Goal: Task Accomplishment & Management: Use online tool/utility

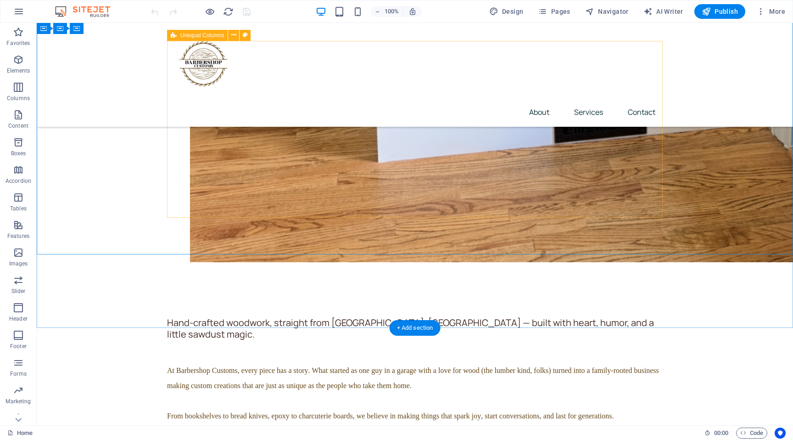
scroll to position [2121, 0]
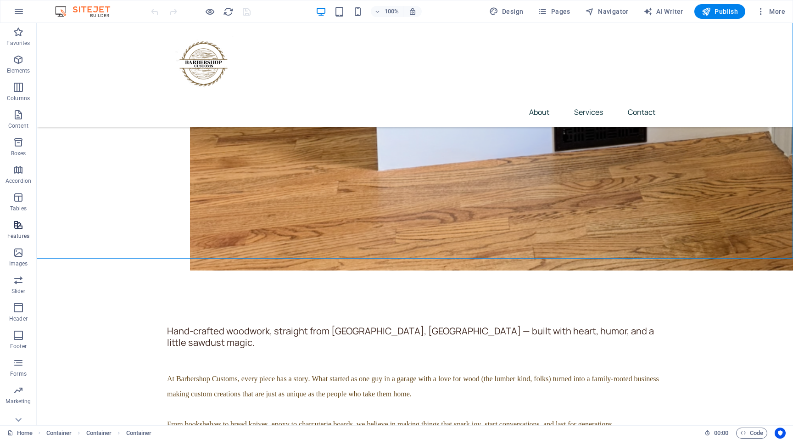
scroll to position [11, 0]
click at [14, 356] on icon "button" at bounding box center [18, 351] width 11 height 11
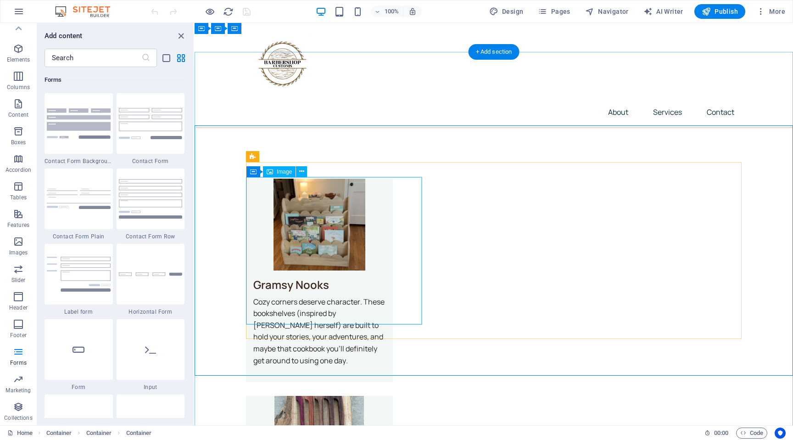
scroll to position [2004, 0]
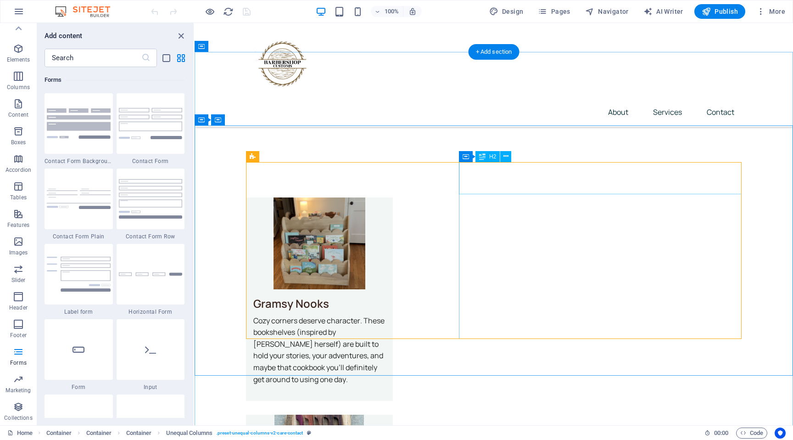
click at [505, 157] on icon at bounding box center [506, 156] width 5 height 10
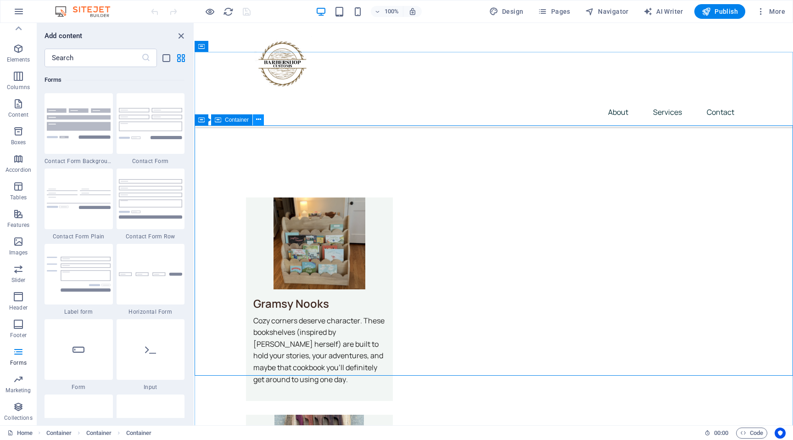
click at [263, 120] on button at bounding box center [258, 119] width 11 height 11
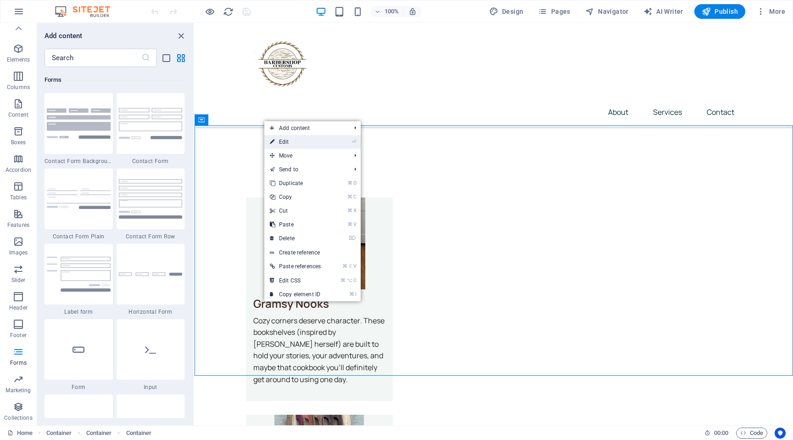
click at [289, 139] on link "⏎ Edit" at bounding box center [295, 142] width 62 height 14
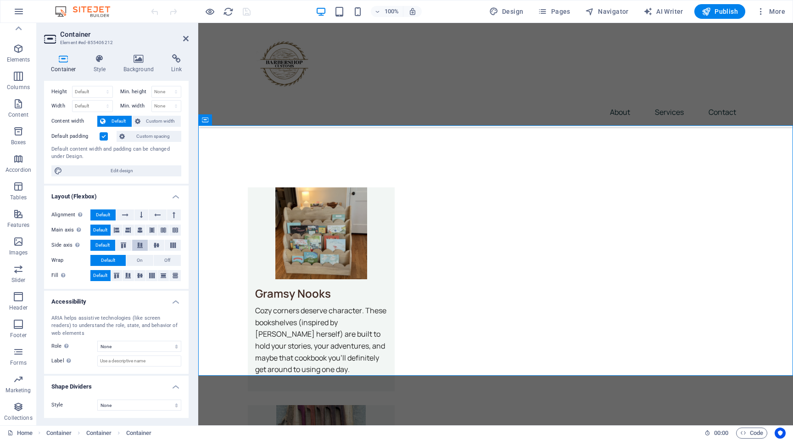
scroll to position [0, 0]
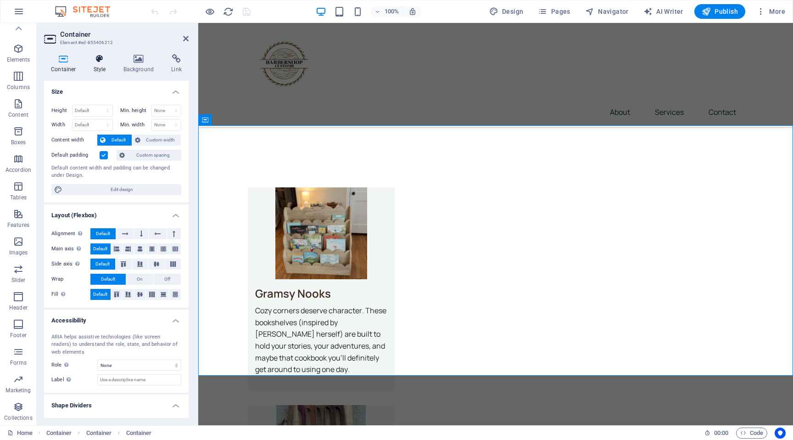
click at [105, 62] on icon at bounding box center [100, 58] width 26 height 9
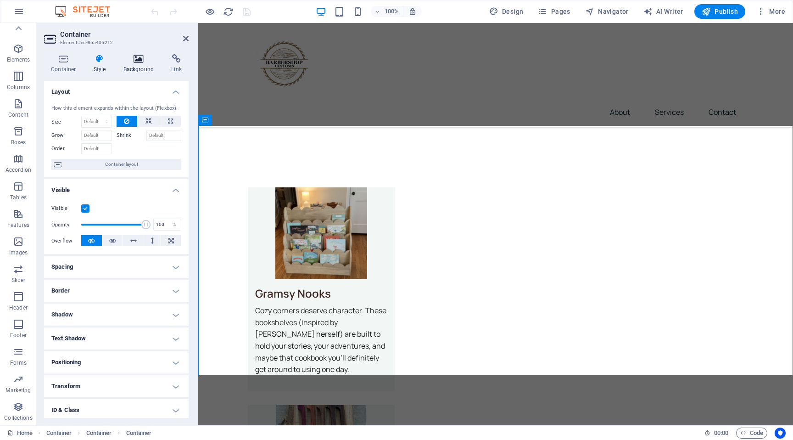
click at [136, 66] on h4 "Background" at bounding box center [141, 63] width 48 height 19
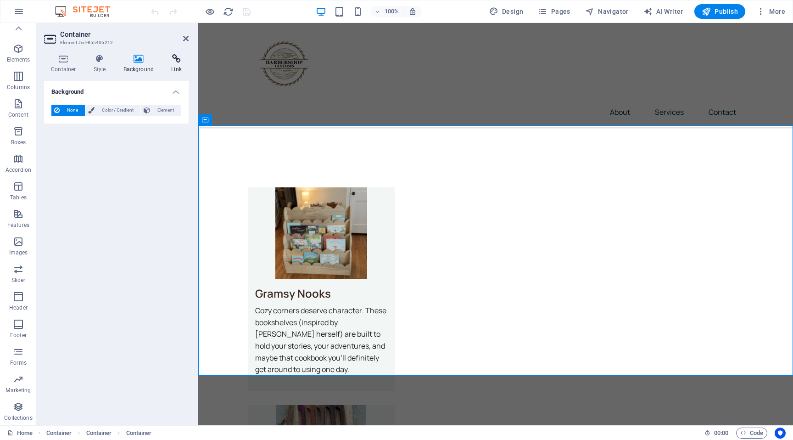
click at [172, 66] on h4 "Link" at bounding box center [176, 63] width 24 height 19
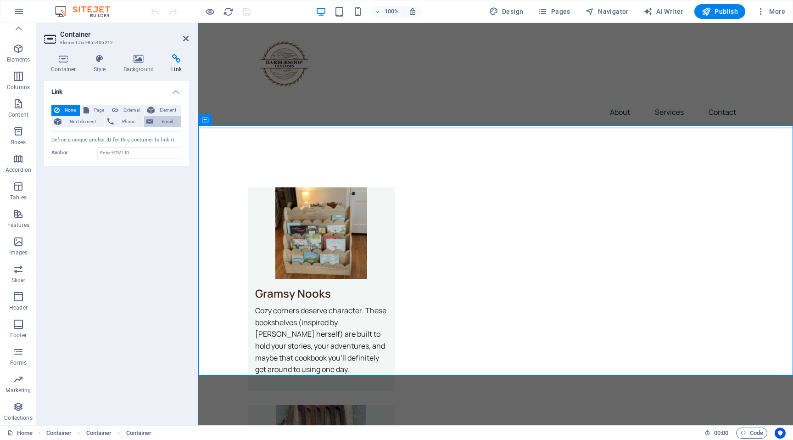
click at [160, 122] on span "Email" at bounding box center [167, 121] width 22 height 11
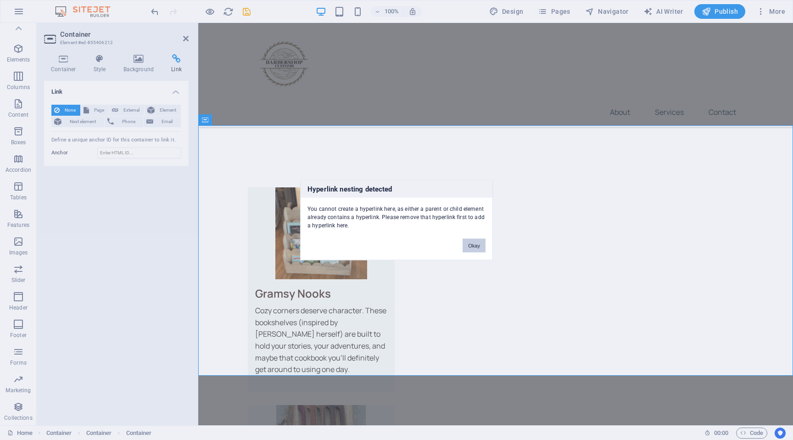
click at [471, 244] on button "Okay" at bounding box center [474, 246] width 23 height 14
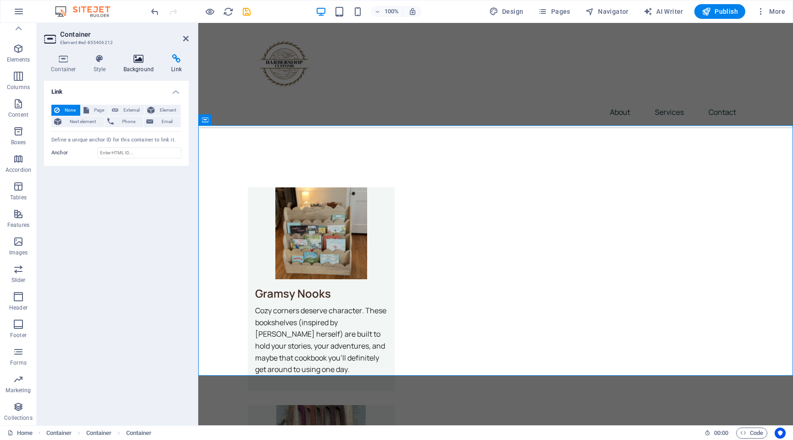
click at [129, 55] on icon at bounding box center [139, 58] width 45 height 9
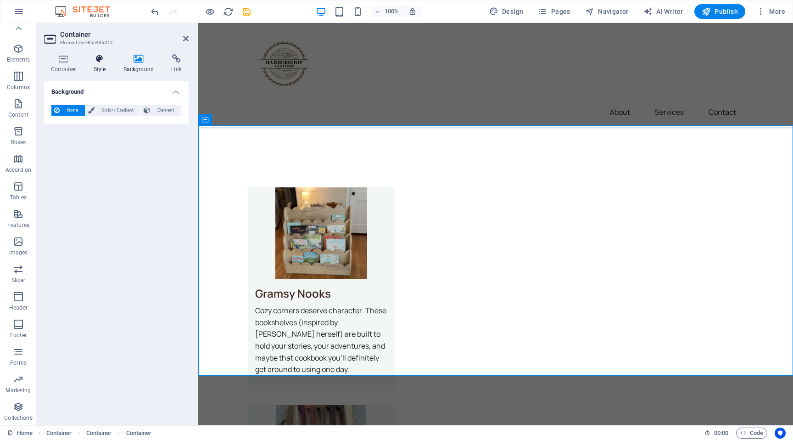
click at [101, 59] on icon at bounding box center [100, 58] width 26 height 9
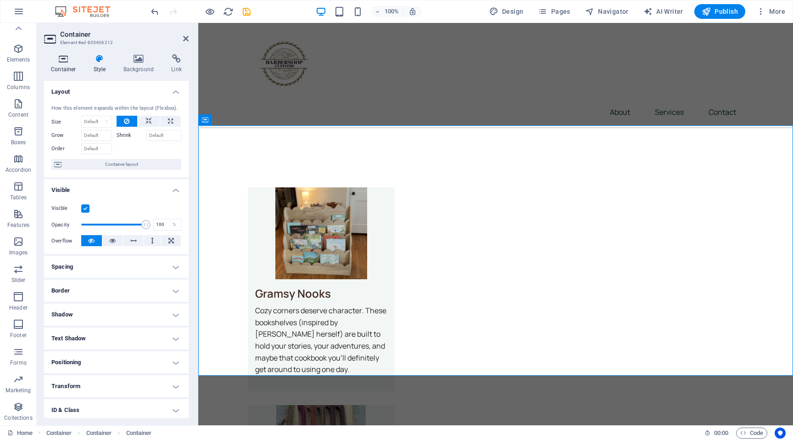
click at [62, 61] on icon at bounding box center [63, 58] width 39 height 9
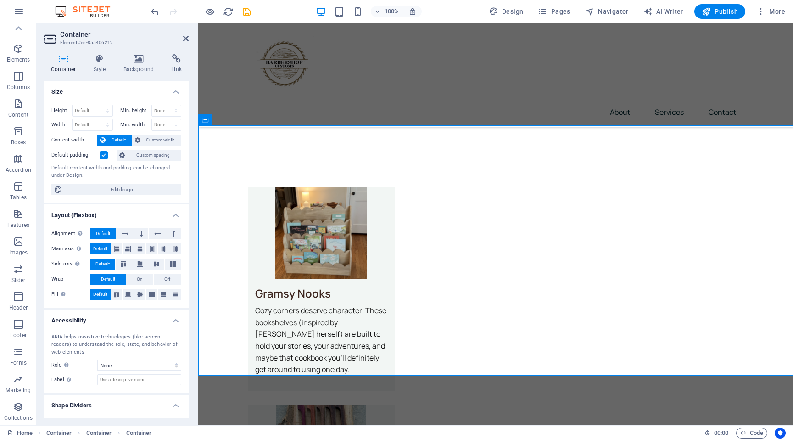
click at [180, 38] on h2 "Container" at bounding box center [124, 34] width 129 height 8
click at [190, 39] on aside "Container Element #ed-855406212 Container Style Background Link Size Height Def…" at bounding box center [118, 224] width 162 height 402
click at [185, 39] on icon at bounding box center [186, 38] width 6 height 7
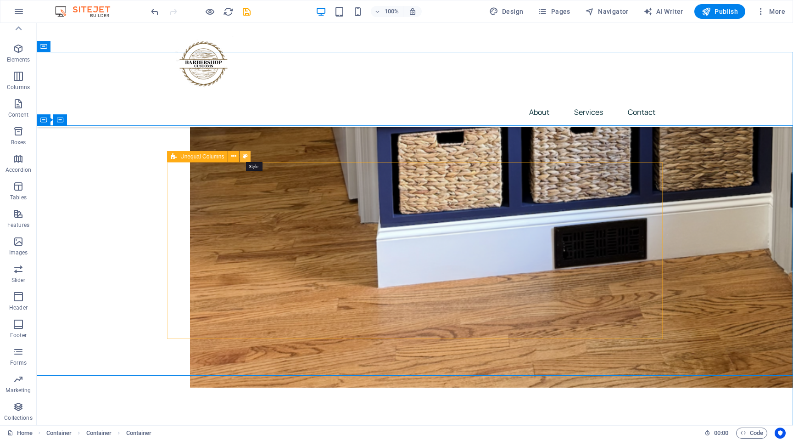
click at [245, 159] on icon at bounding box center [245, 156] width 5 height 10
select select "%"
select select "rem"
select select "preset-unequal-columns-v2-care-contact"
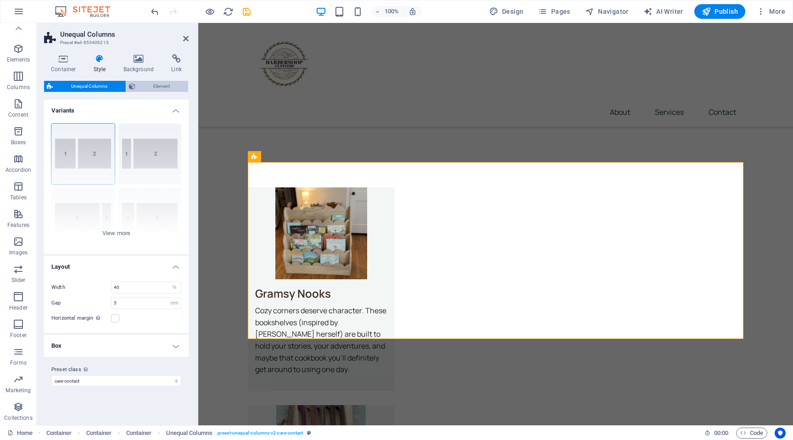
click at [142, 86] on span "Element" at bounding box center [162, 86] width 48 height 11
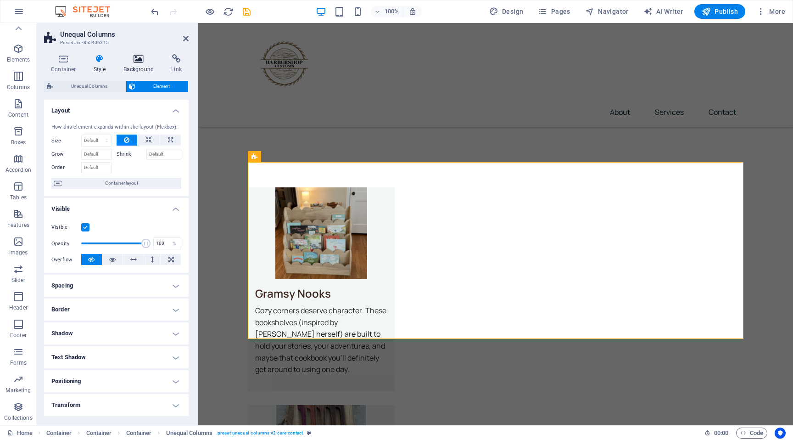
click at [143, 61] on icon at bounding box center [139, 58] width 45 height 9
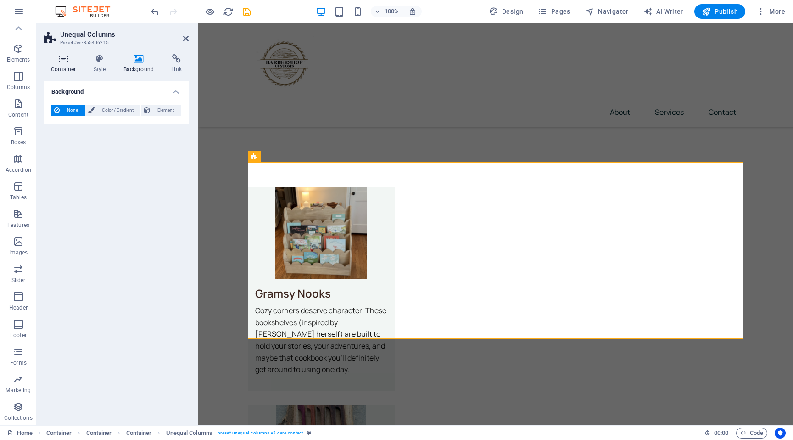
click at [70, 62] on icon at bounding box center [63, 58] width 39 height 9
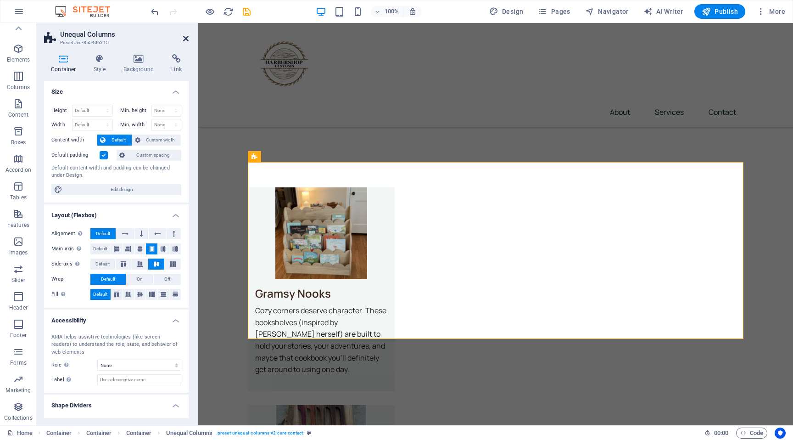
click at [188, 39] on icon at bounding box center [186, 38] width 6 height 7
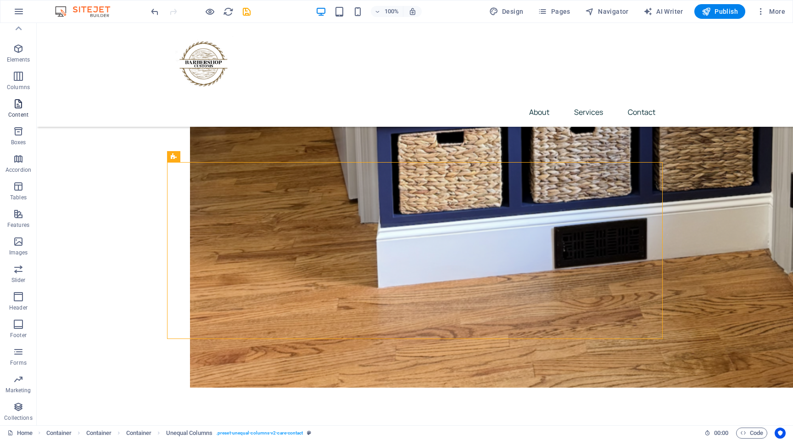
click at [23, 110] on span "Content" at bounding box center [18, 109] width 37 height 22
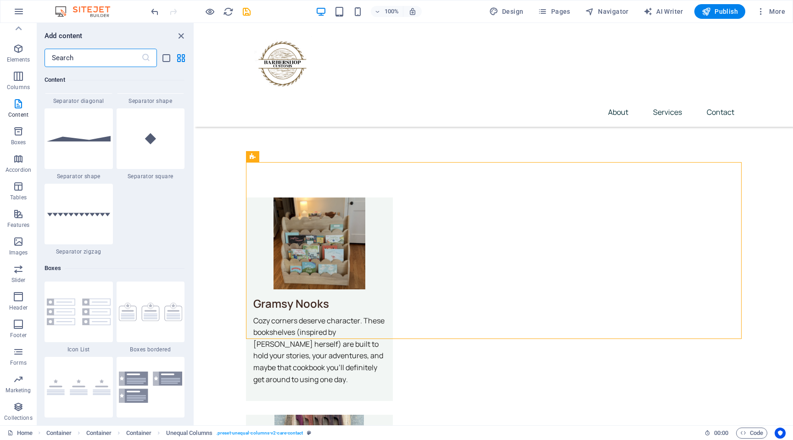
scroll to position [2348, 0]
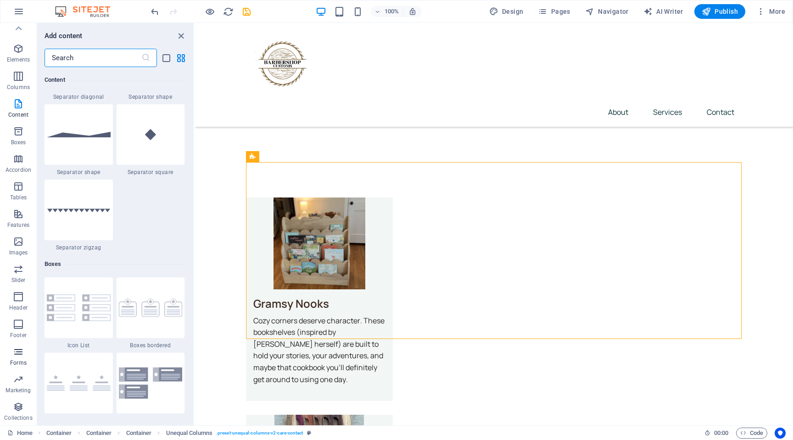
click at [21, 354] on icon "button" at bounding box center [18, 351] width 11 height 11
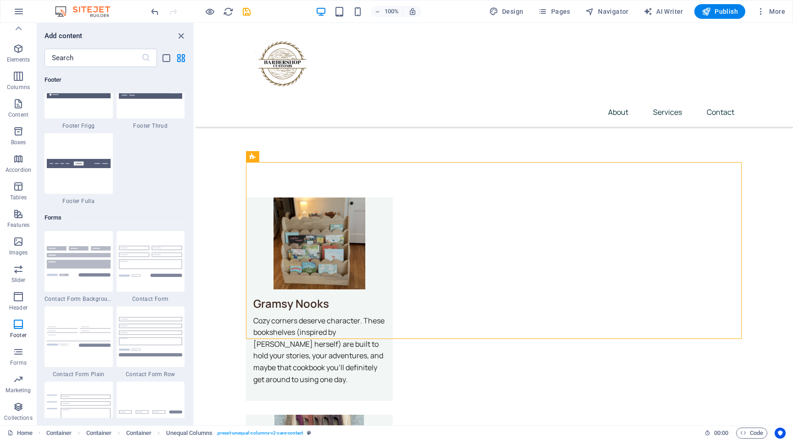
scroll to position [6565, 0]
click at [90, 282] on div at bounding box center [79, 260] width 68 height 61
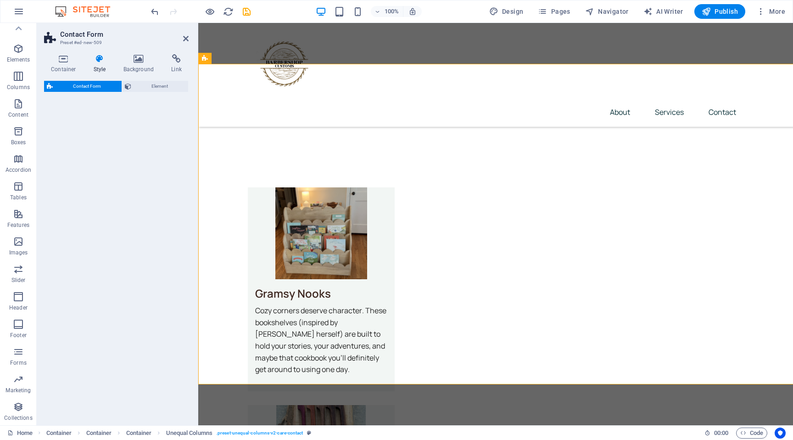
select select "rem"
select select "preset-contact-form-v3-background"
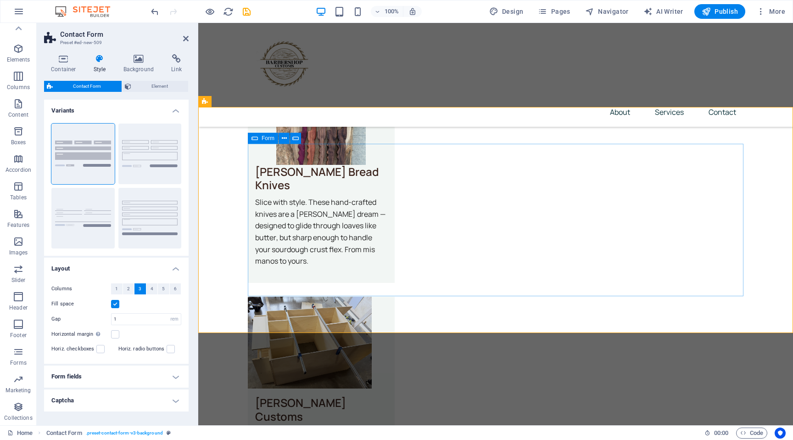
scroll to position [2337, 0]
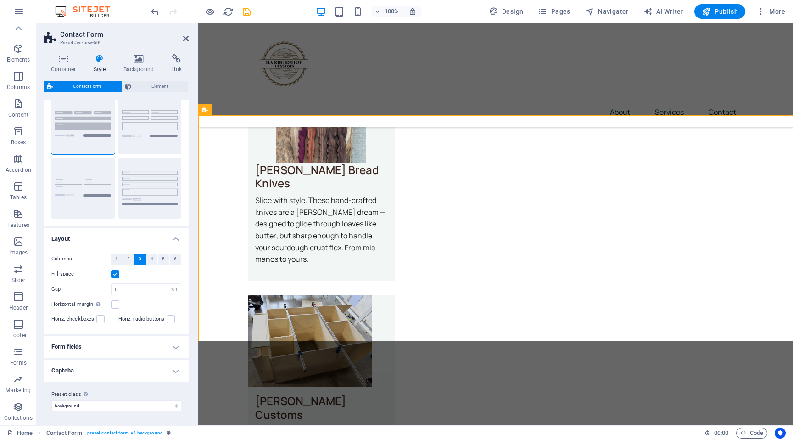
click at [138, 353] on h4 "Form fields" at bounding box center [116, 347] width 145 height 22
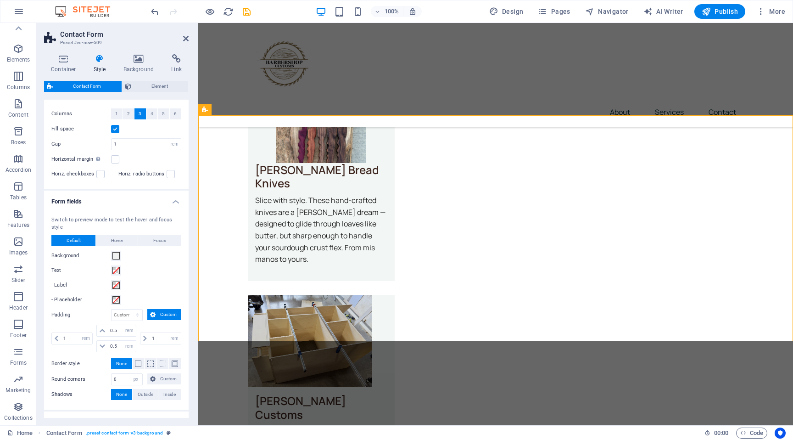
scroll to position [227, 0]
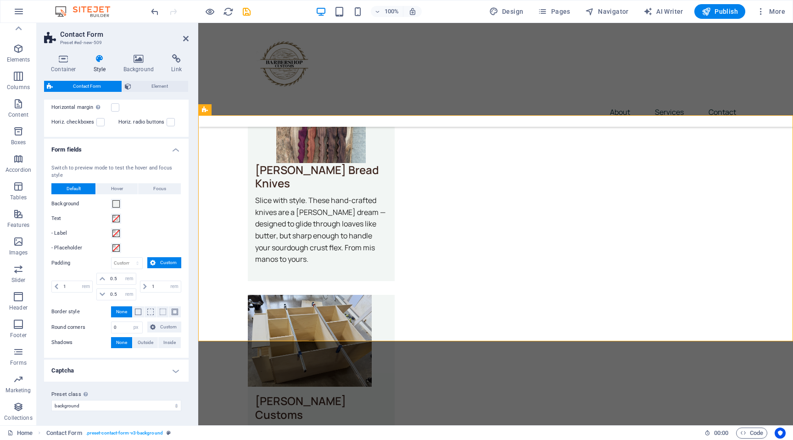
click at [146, 372] on h4 "Captcha" at bounding box center [116, 370] width 145 height 22
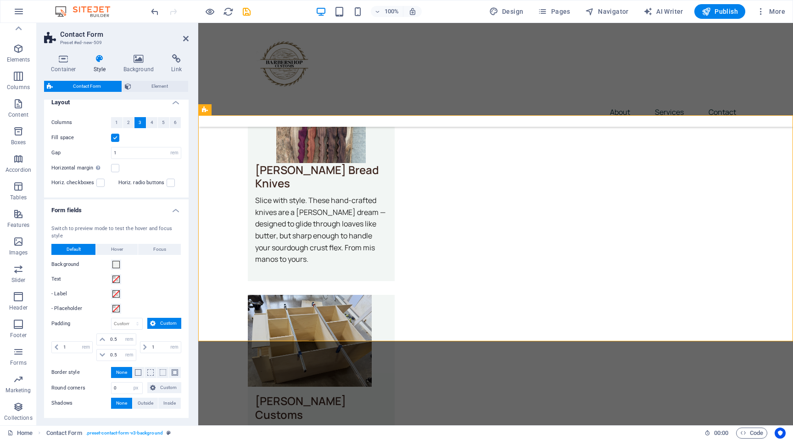
scroll to position [93, 0]
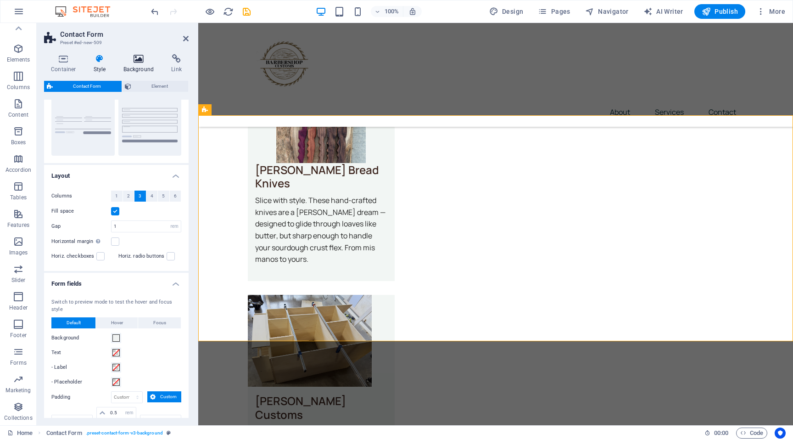
click at [136, 62] on icon at bounding box center [139, 58] width 45 height 9
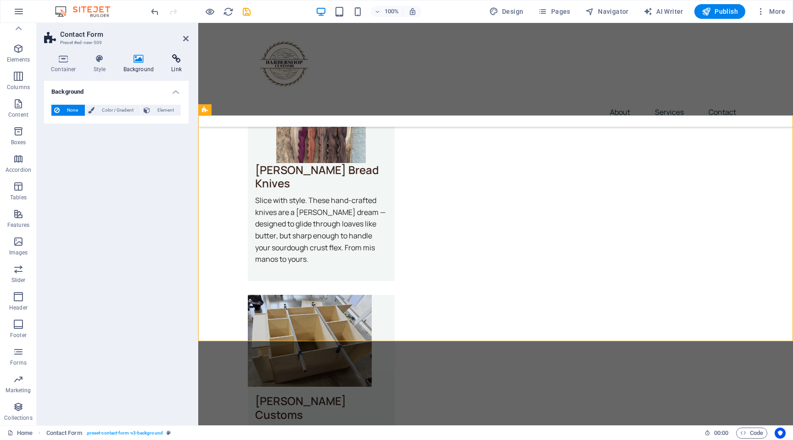
click at [177, 63] on icon at bounding box center [176, 58] width 24 height 9
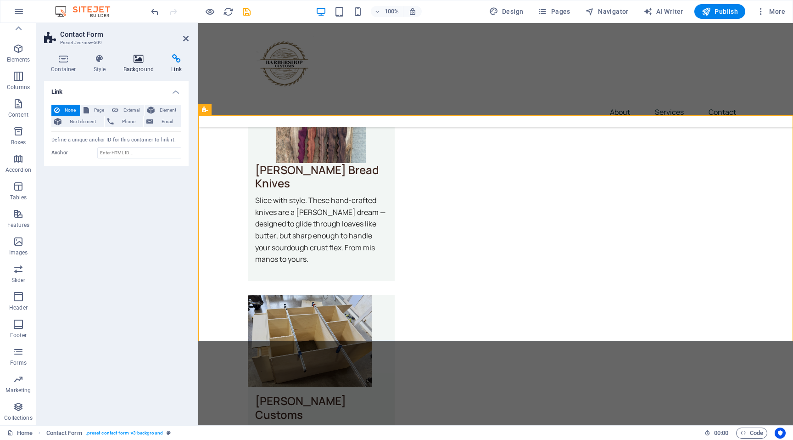
click at [141, 63] on h4 "Background" at bounding box center [141, 63] width 48 height 19
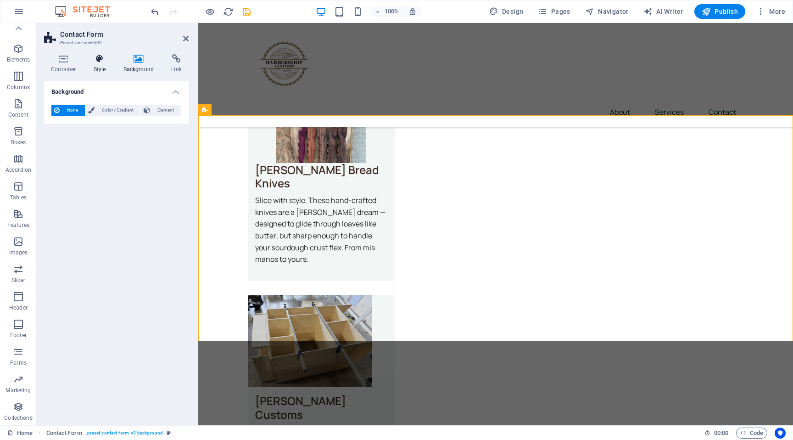
click at [101, 68] on h4 "Style" at bounding box center [102, 63] width 30 height 19
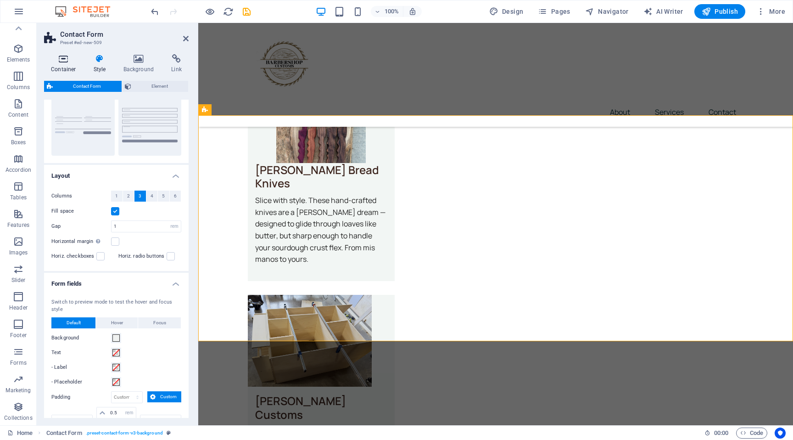
click at [75, 68] on h4 "Container" at bounding box center [65, 63] width 43 height 19
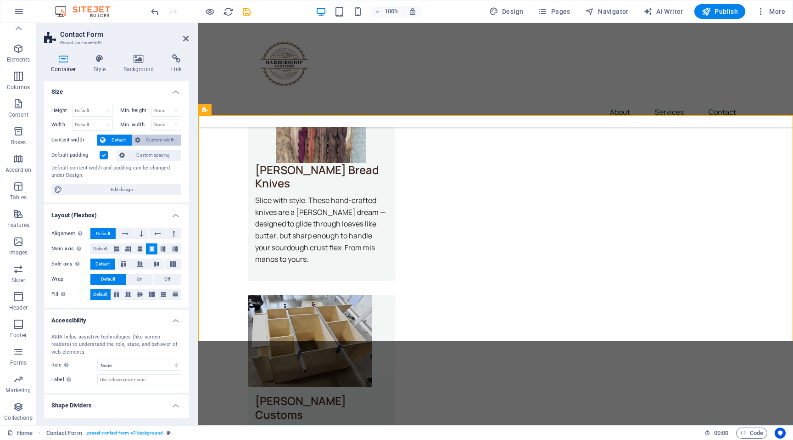
click at [146, 140] on span "Custom width" at bounding box center [160, 139] width 35 height 11
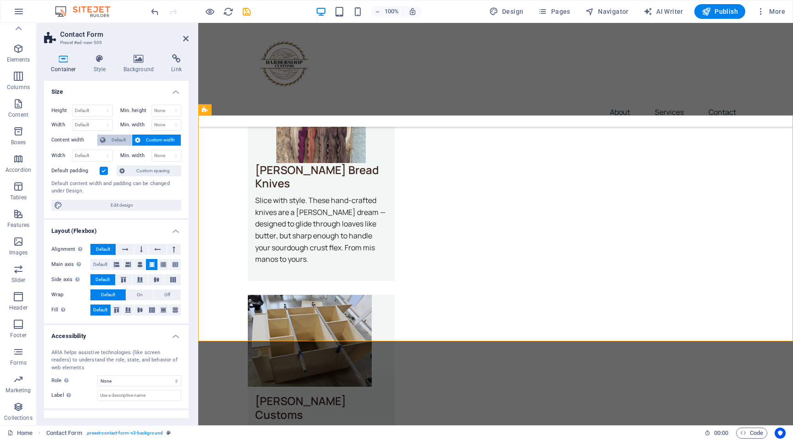
click at [119, 139] on span "Default" at bounding box center [118, 139] width 21 height 11
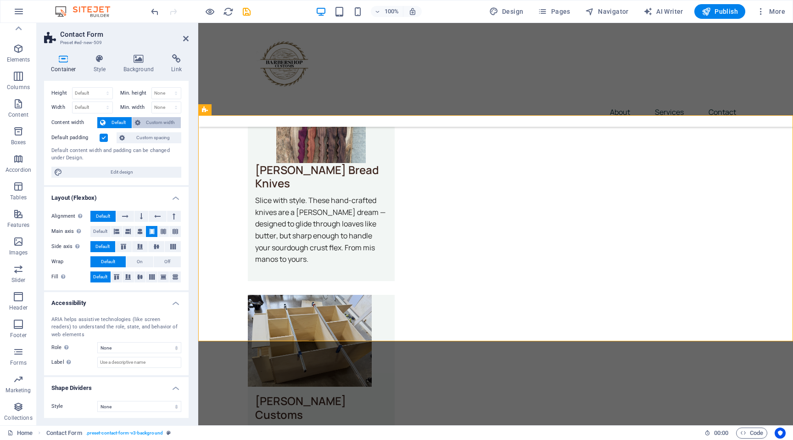
scroll to position [19, 0]
click at [185, 39] on icon at bounding box center [186, 38] width 6 height 7
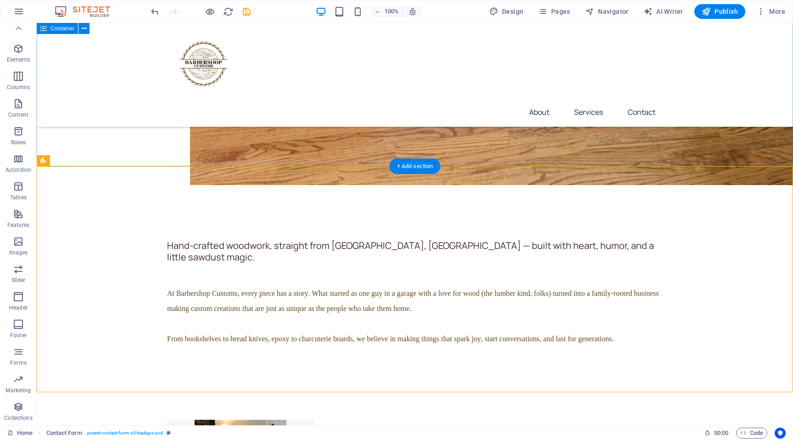
scroll to position [2165, 0]
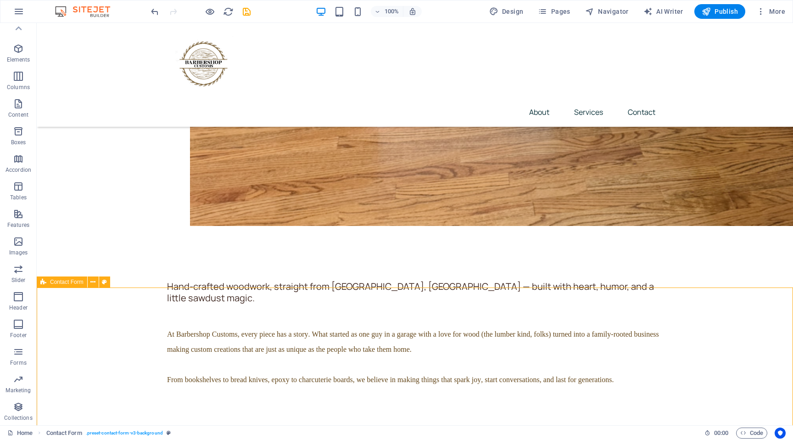
click at [47, 282] on div "Contact Form" at bounding box center [62, 281] width 50 height 11
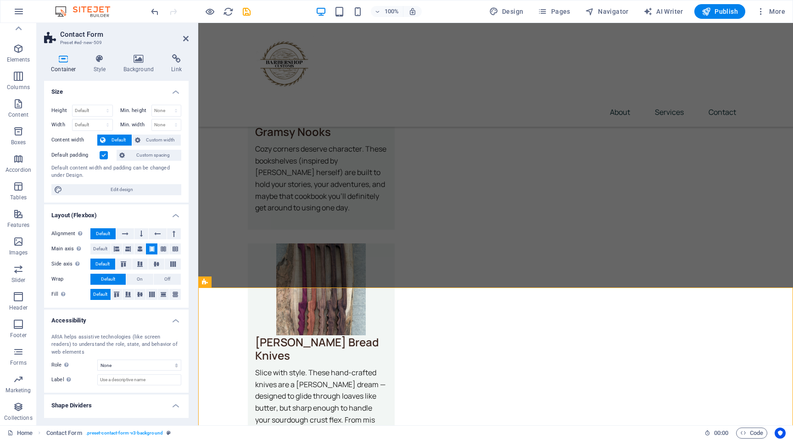
click at [59, 282] on label "Wrap" at bounding box center [70, 279] width 39 height 11
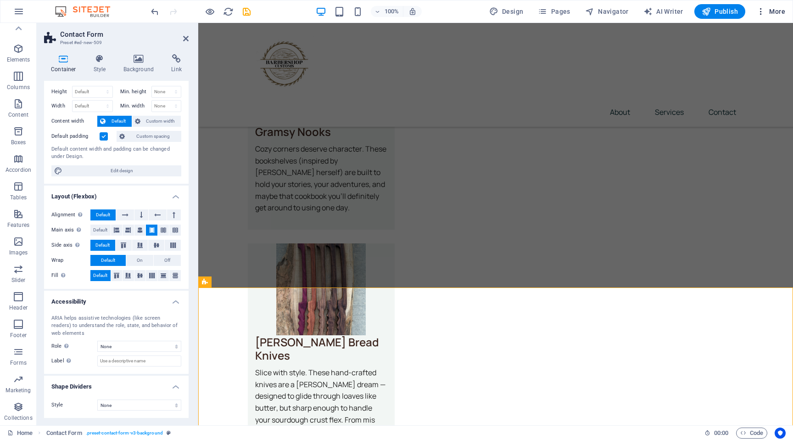
click at [763, 12] on icon "button" at bounding box center [760, 11] width 9 height 9
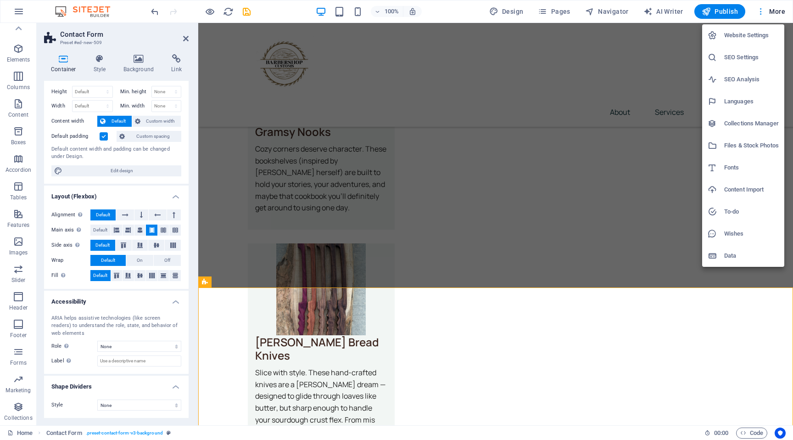
click at [763, 12] on div at bounding box center [396, 220] width 793 height 440
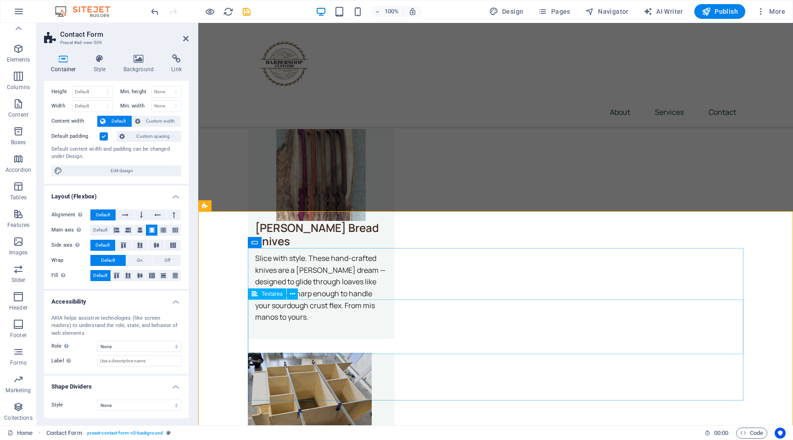
scroll to position [2290, 0]
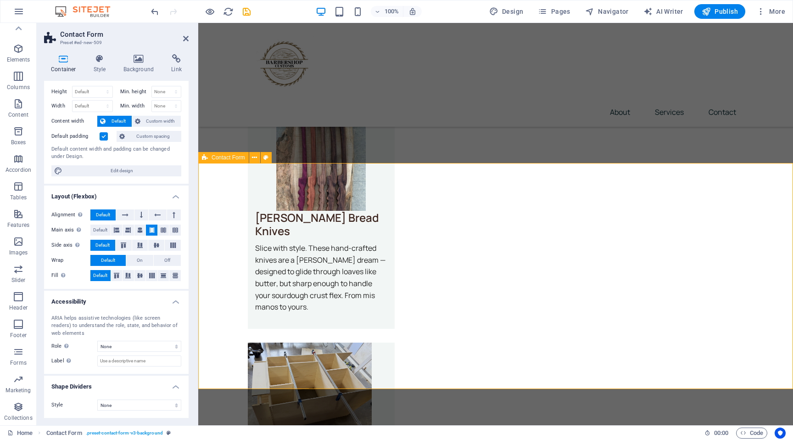
click at [256, 162] on button at bounding box center [254, 157] width 11 height 11
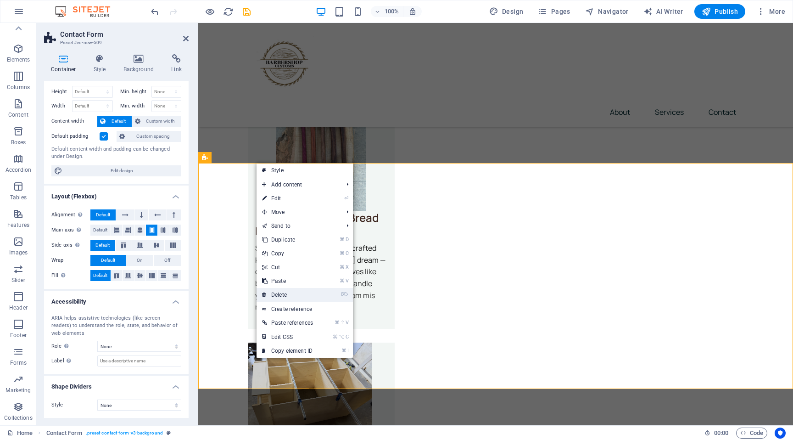
click at [300, 297] on link "⌦ Delete" at bounding box center [288, 295] width 62 height 14
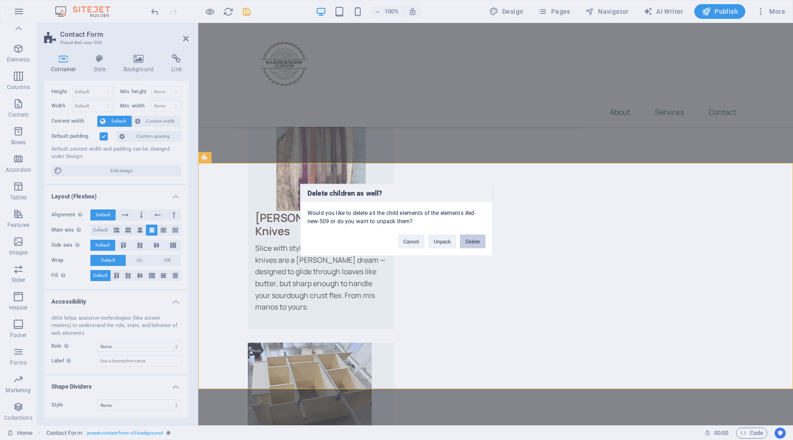
click at [467, 245] on button "Delete" at bounding box center [473, 242] width 26 height 14
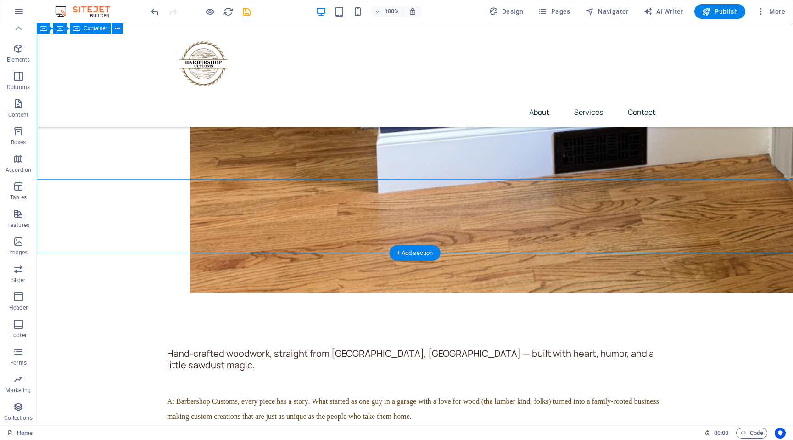
scroll to position [2090, 0]
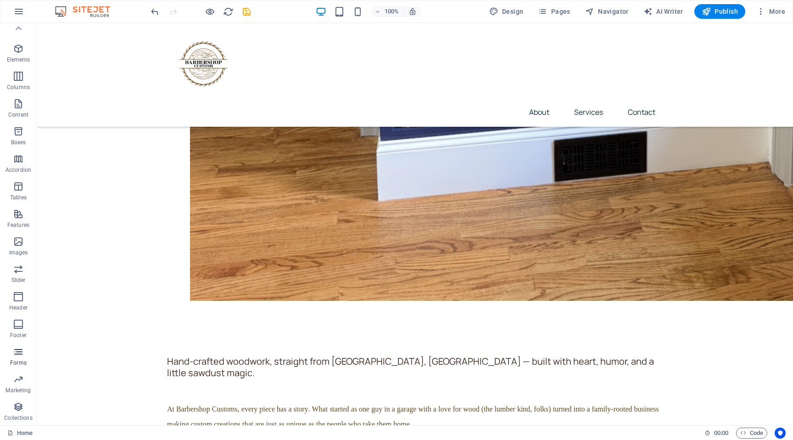
click at [24, 358] on span "Forms" at bounding box center [18, 357] width 37 height 22
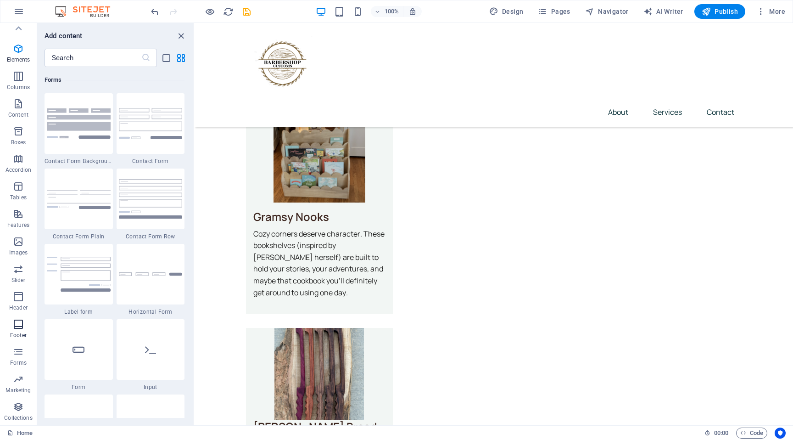
click at [20, 330] on span "Footer" at bounding box center [18, 330] width 37 height 22
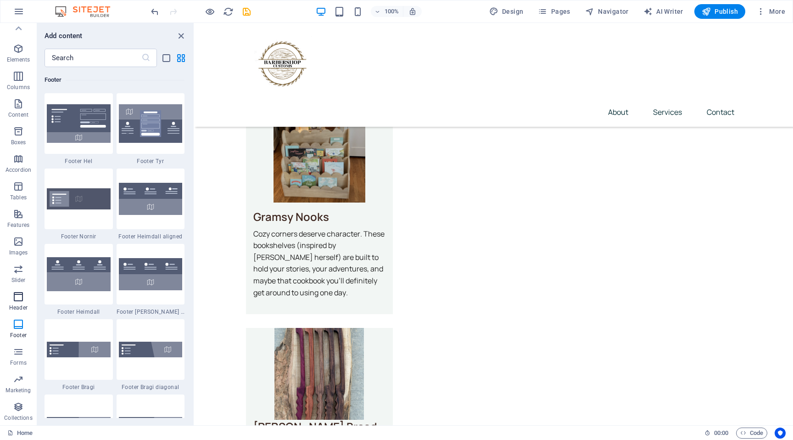
click at [21, 305] on p "Header" at bounding box center [18, 307] width 18 height 7
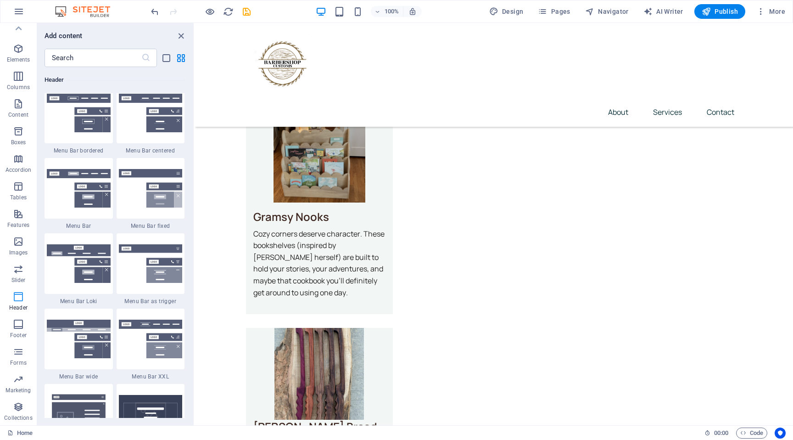
scroll to position [5527, 0]
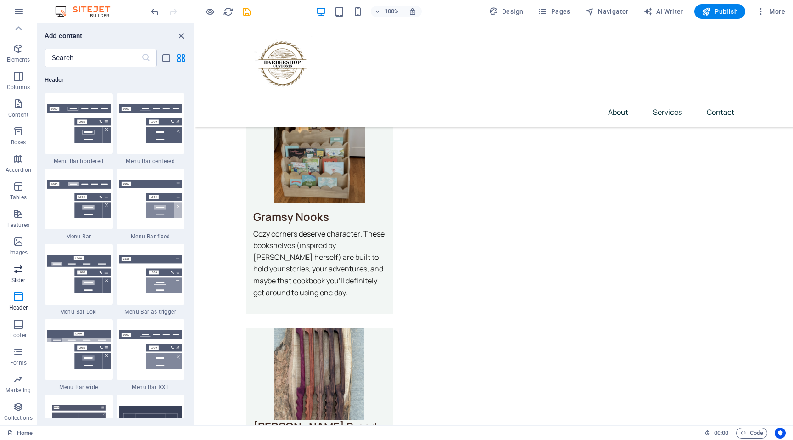
click at [23, 280] on p "Slider" at bounding box center [18, 279] width 14 height 7
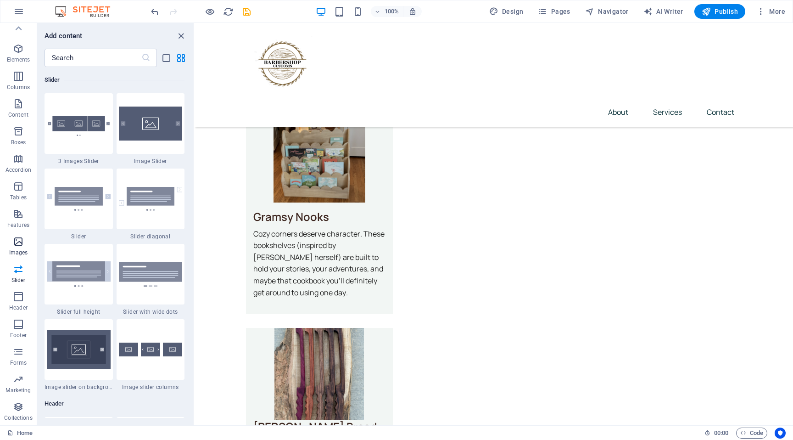
click at [22, 248] on span "Images" at bounding box center [18, 247] width 37 height 22
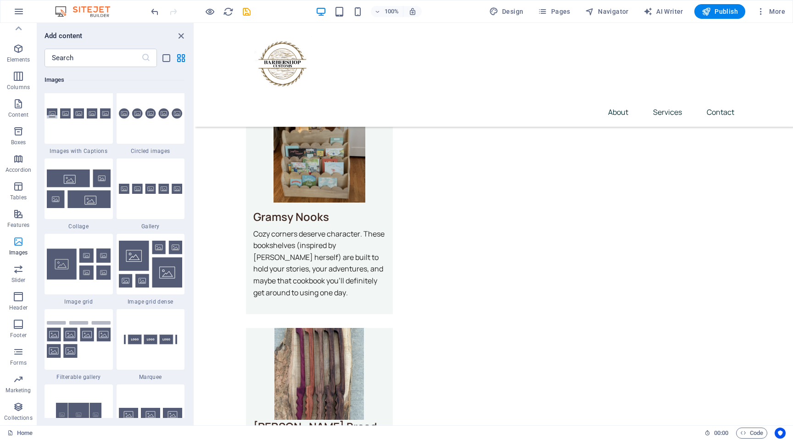
scroll to position [4654, 0]
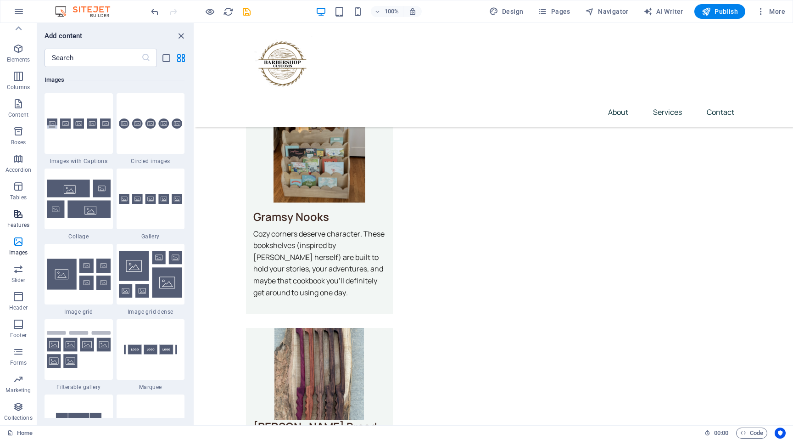
click at [22, 223] on p "Features" at bounding box center [18, 224] width 22 height 7
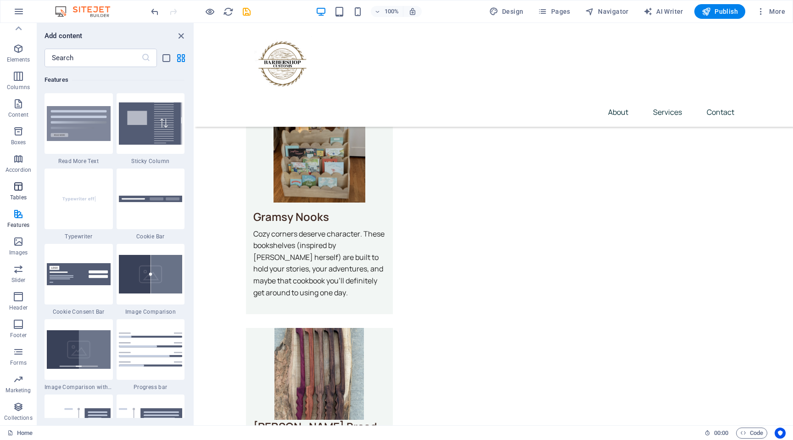
click at [22, 199] on p "Tables" at bounding box center [18, 197] width 17 height 7
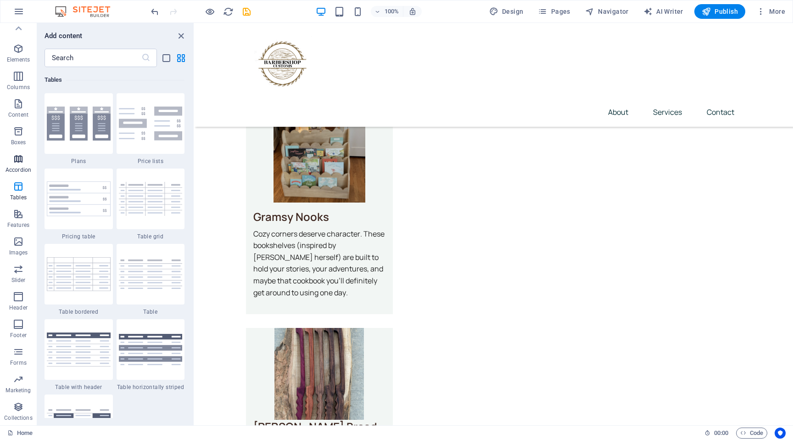
click at [22, 169] on p "Accordion" at bounding box center [19, 169] width 26 height 7
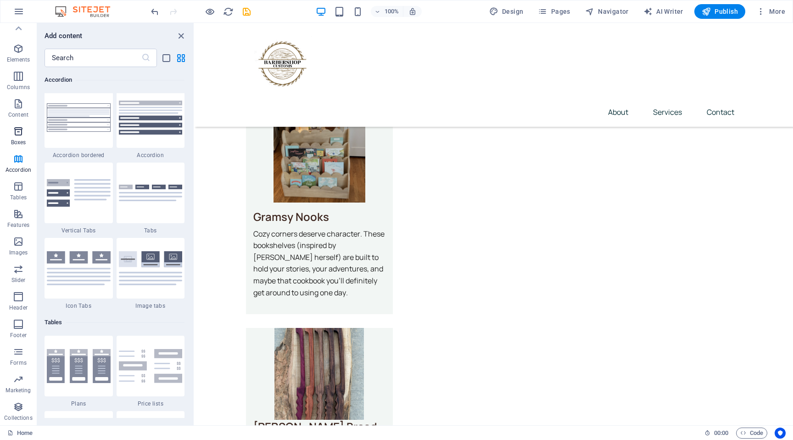
scroll to position [2931, 0]
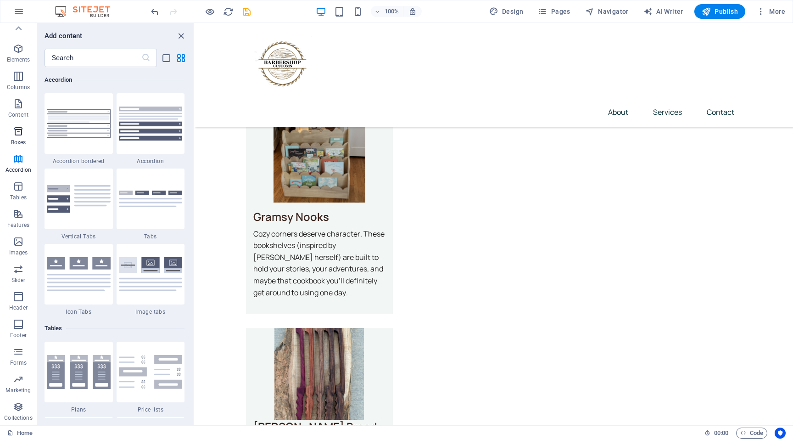
click at [20, 134] on icon "button" at bounding box center [18, 131] width 11 height 11
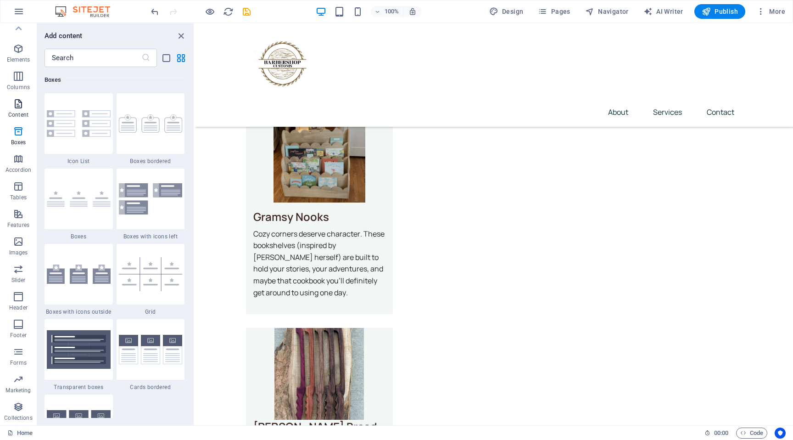
click at [20, 113] on p "Content" at bounding box center [18, 114] width 20 height 7
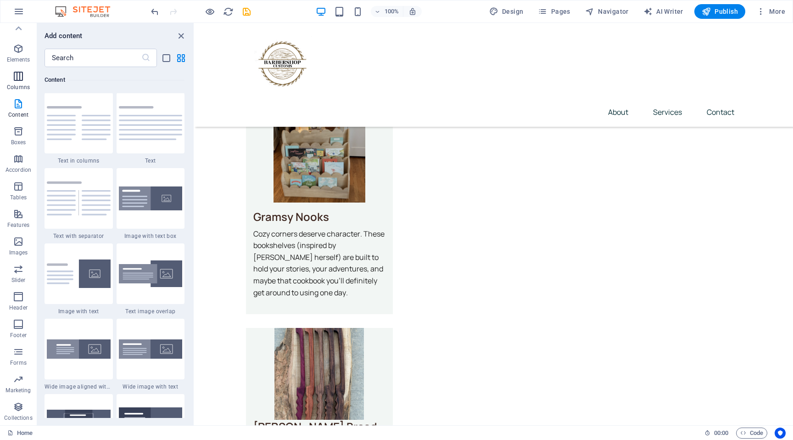
scroll to position [1606, 0]
click at [22, 71] on icon "button" at bounding box center [18, 76] width 11 height 11
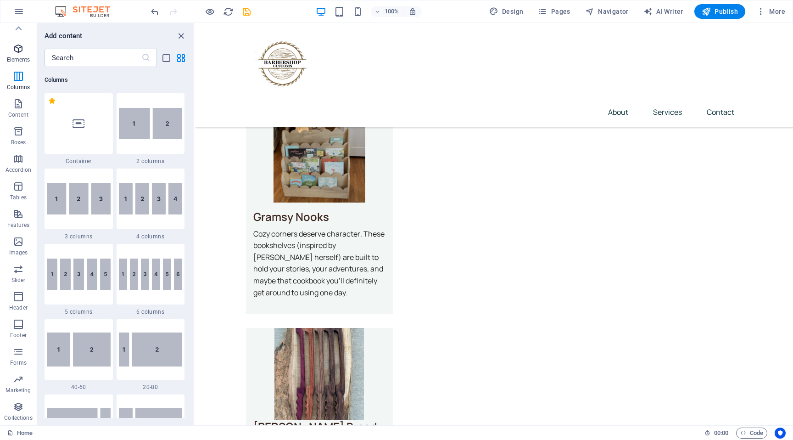
click at [18, 54] on icon "button" at bounding box center [18, 48] width 11 height 11
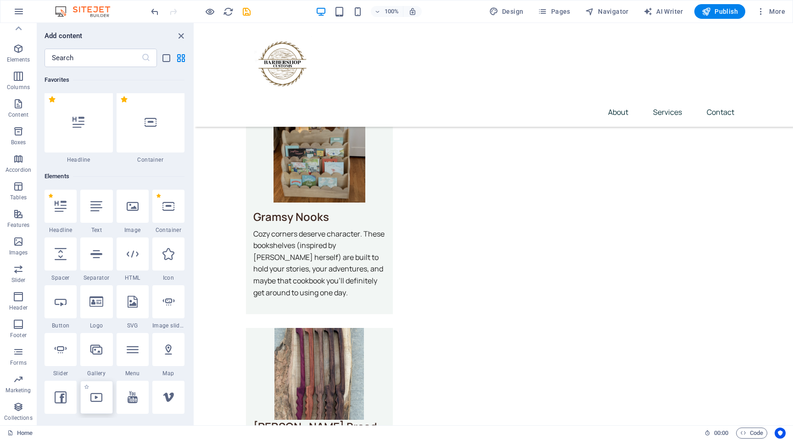
scroll to position [0, 0]
click at [181, 38] on icon "close panel" at bounding box center [181, 36] width 11 height 11
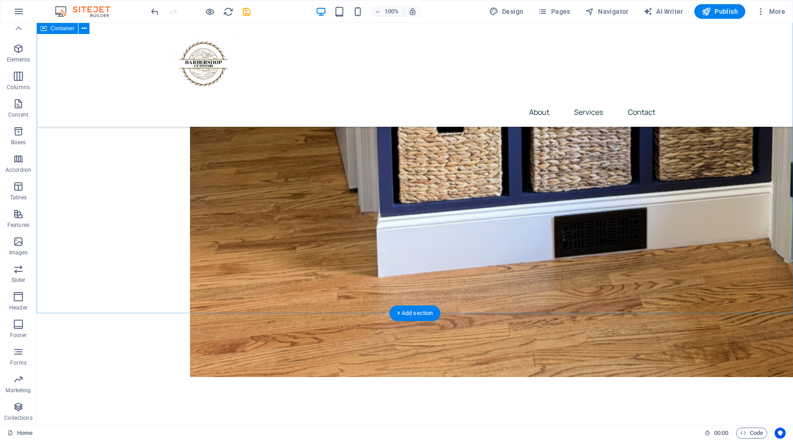
scroll to position [1851, 0]
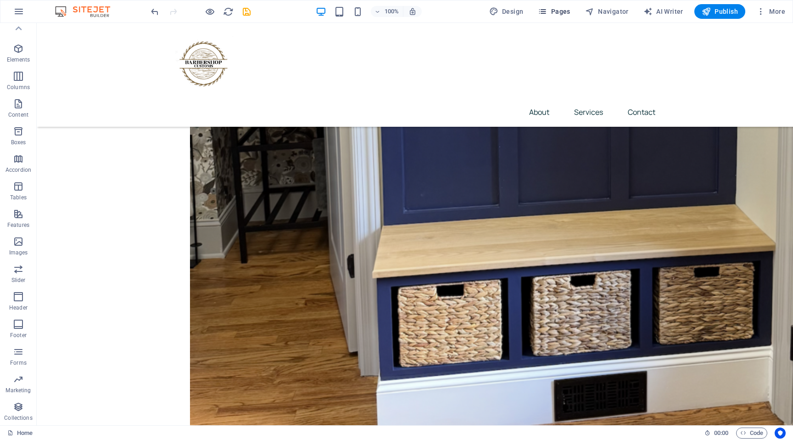
click at [558, 9] on span "Pages" at bounding box center [554, 11] width 32 height 9
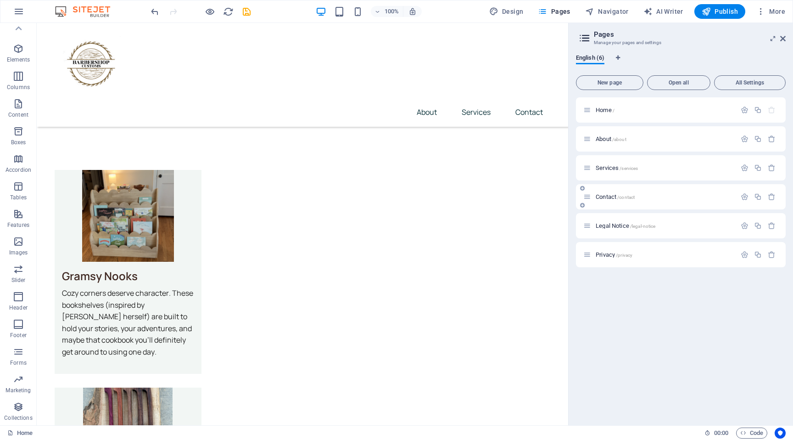
click at [599, 190] on div "Contact /contact" at bounding box center [681, 196] width 210 height 25
click at [607, 202] on div "Contact /contact" at bounding box center [681, 196] width 210 height 25
click at [744, 196] on icon "button" at bounding box center [745, 197] width 8 height 8
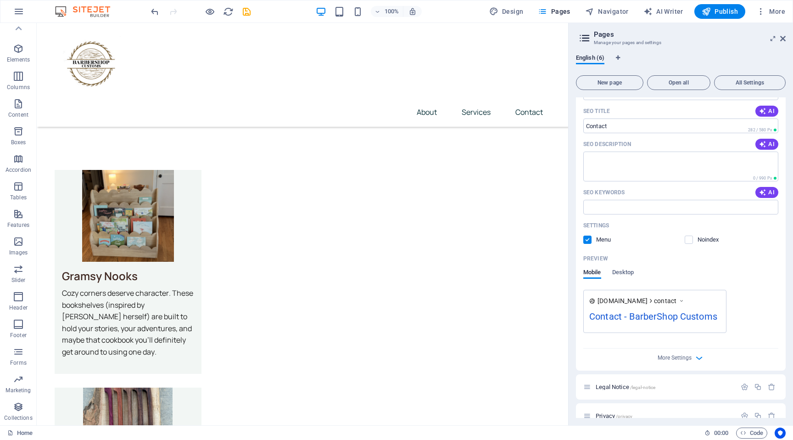
scroll to position [186, 0]
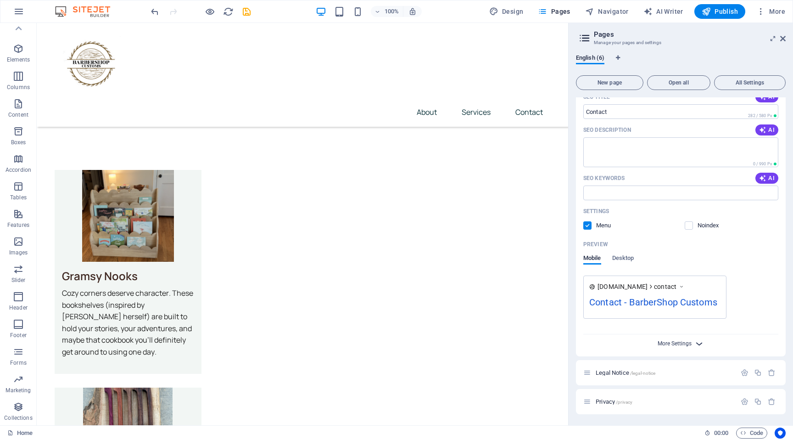
click at [672, 344] on span "More Settings" at bounding box center [675, 343] width 34 height 6
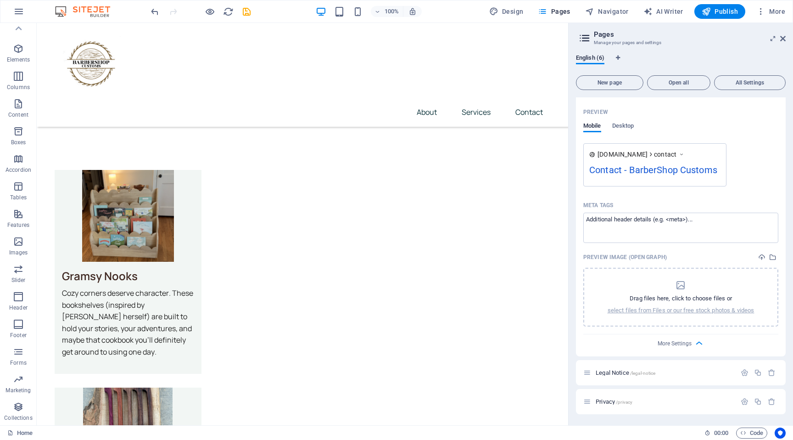
scroll to position [0, 0]
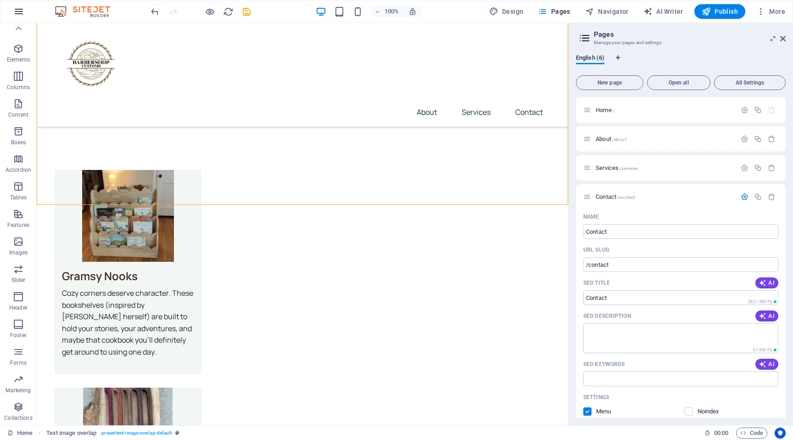
click at [13, 13] on icon "button" at bounding box center [18, 11] width 11 height 11
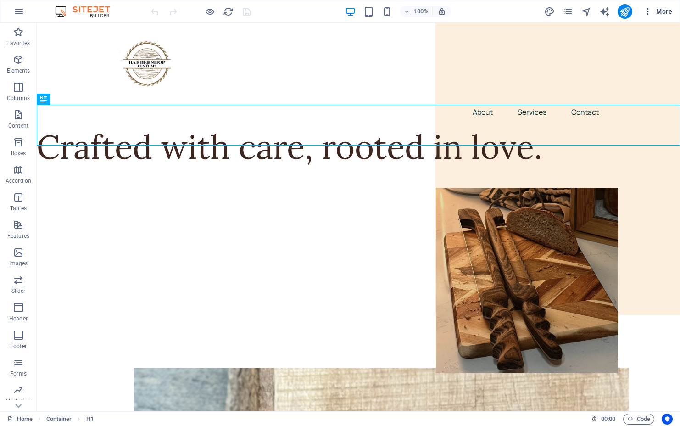
click at [418, 13] on span "More" at bounding box center [658, 11] width 29 height 9
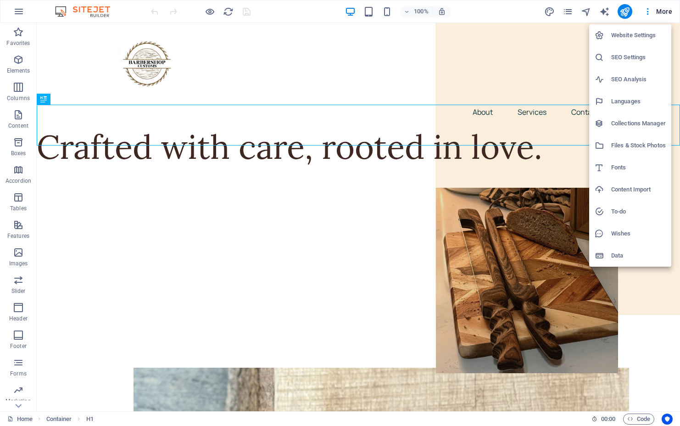
click at [418, 37] on h6 "Website Settings" at bounding box center [638, 35] width 55 height 11
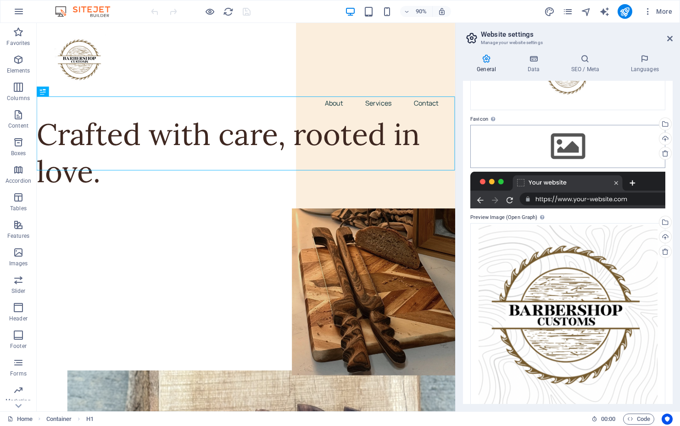
scroll to position [98, 0]
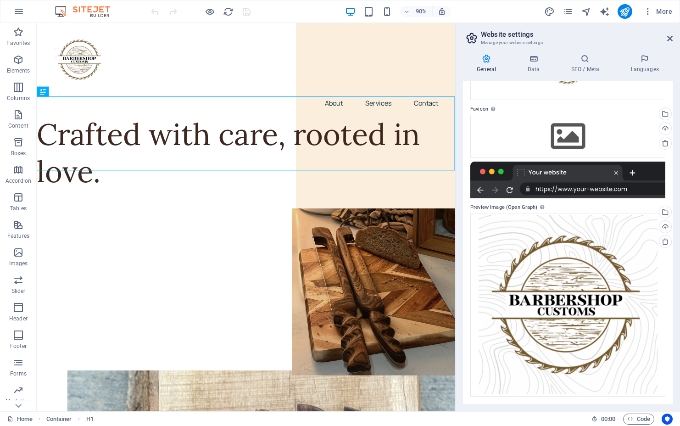
click at [418, 174] on div at bounding box center [567, 180] width 195 height 37
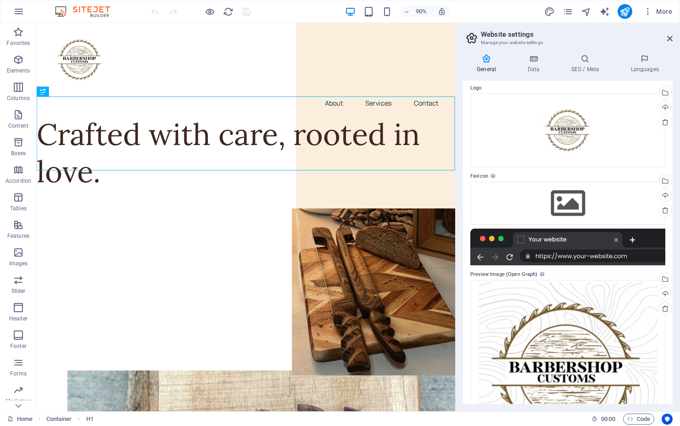
scroll to position [0, 0]
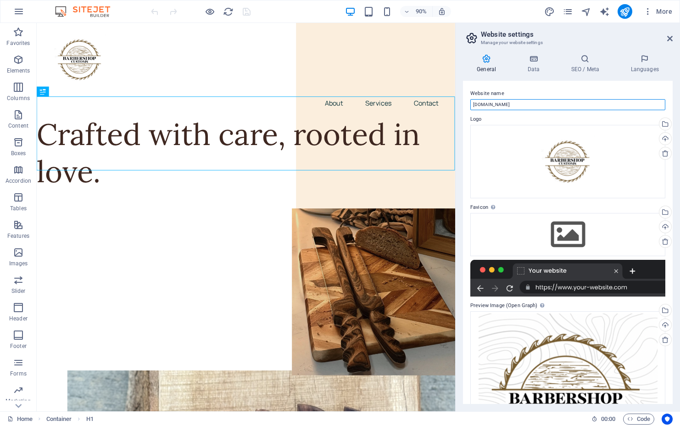
click at [418, 102] on input "barbershopcustoms.com" at bounding box center [567, 104] width 195 height 11
click at [418, 70] on h4 "Data" at bounding box center [536, 63] width 44 height 19
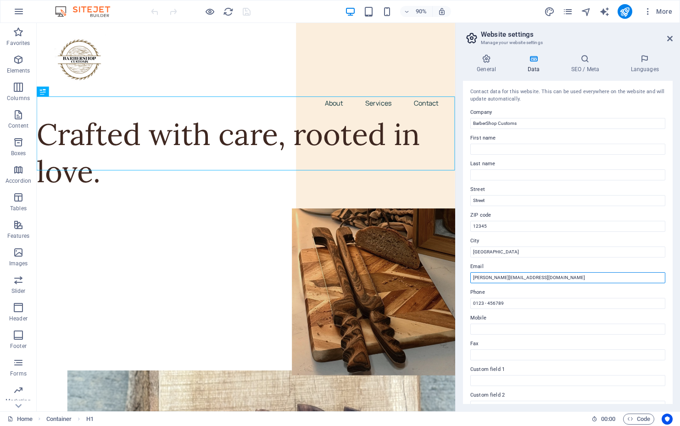
click at [418, 281] on input "andrew@barbershopcustoms.com" at bounding box center [567, 277] width 195 height 11
click at [418, 280] on input "andrew@barbershopcustoms.com" at bounding box center [567, 277] width 195 height 11
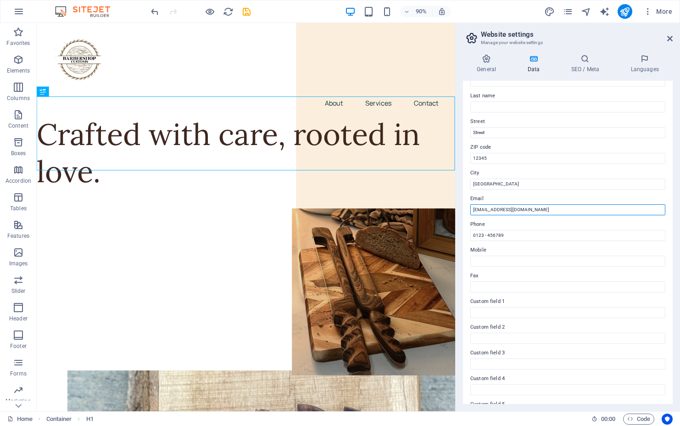
scroll to position [81, 0]
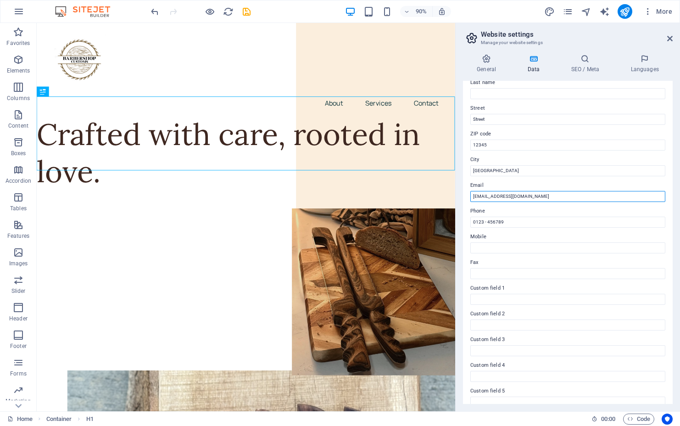
type input "kbarbervisuals@gmail.com"
drag, startPoint x: 460, startPoint y: 280, endPoint x: 465, endPoint y: 280, distance: 5.0
click at [418, 280] on div "General Data SEO / Meta Languages Website name barbershopcustoms.com Logo Drag …" at bounding box center [568, 229] width 224 height 364
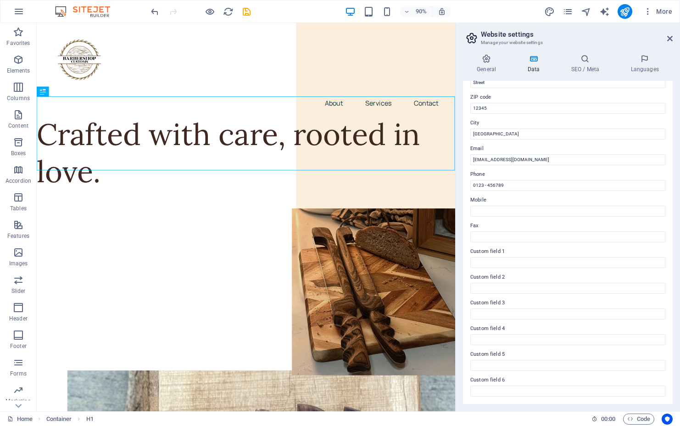
scroll to position [0, 0]
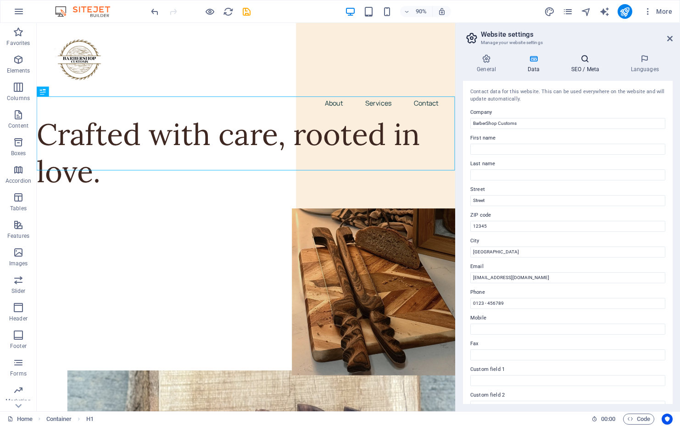
click at [418, 70] on h4 "SEO / Meta" at bounding box center [587, 63] width 60 height 19
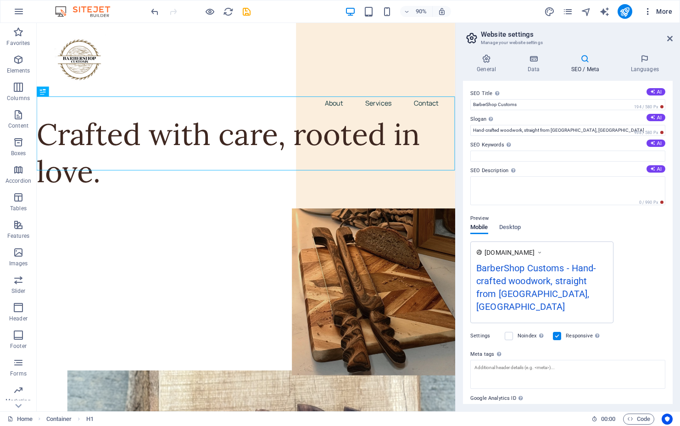
click at [418, 11] on span "More" at bounding box center [658, 11] width 29 height 9
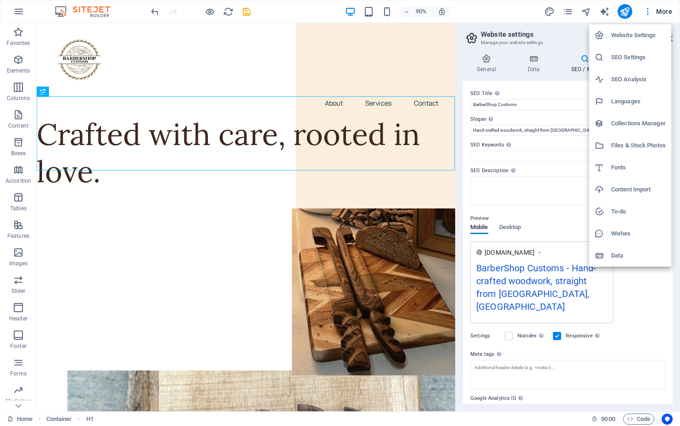
click at [325, 39] on div at bounding box center [340, 213] width 680 height 426
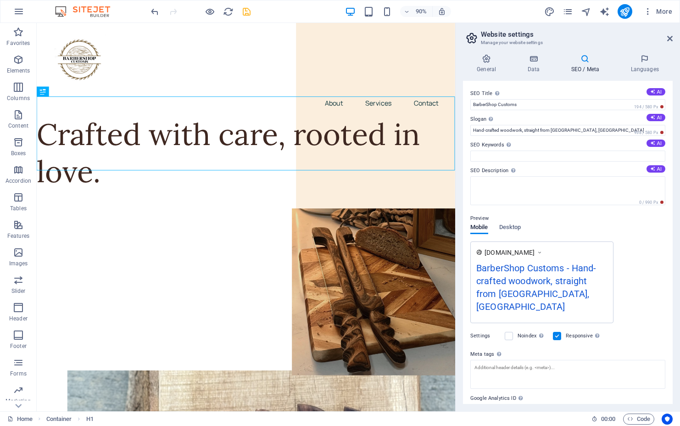
click at [246, 10] on icon "save" at bounding box center [246, 11] width 11 height 11
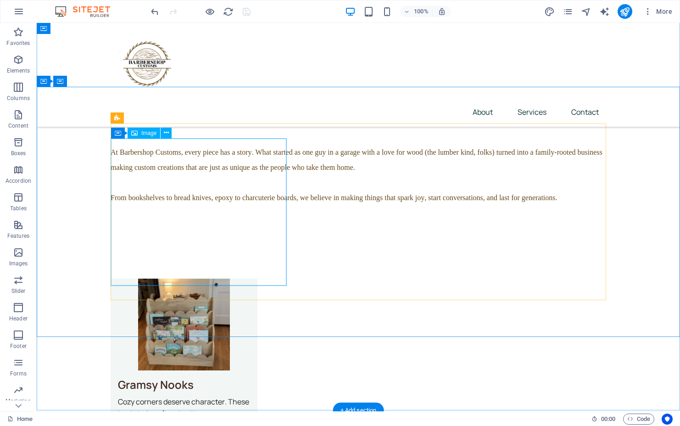
scroll to position [2043, 0]
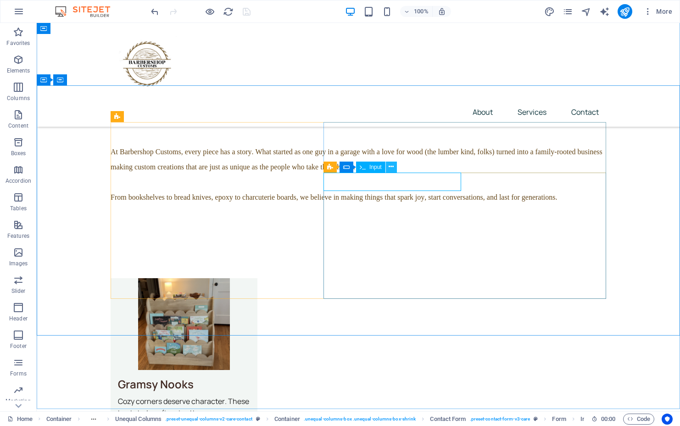
click at [393, 168] on icon at bounding box center [391, 167] width 5 height 10
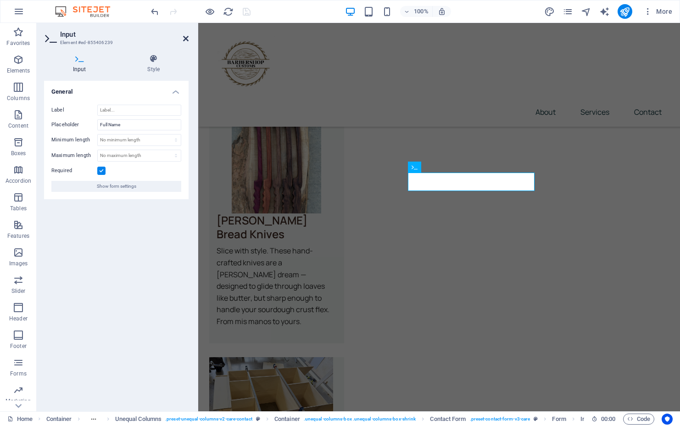
click at [186, 38] on icon at bounding box center [186, 38] width 6 height 7
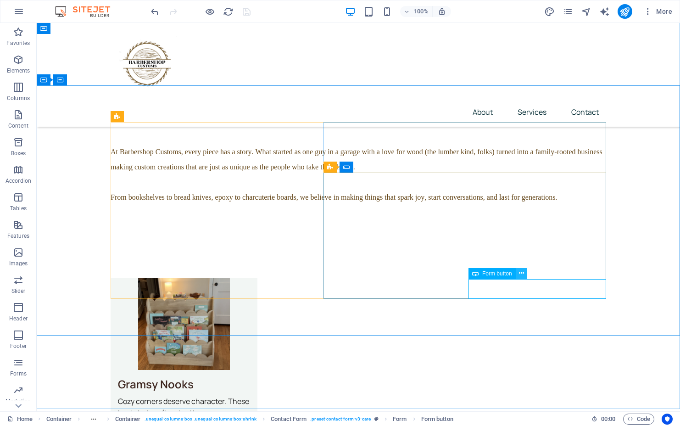
click at [418, 274] on icon at bounding box center [521, 274] width 5 height 10
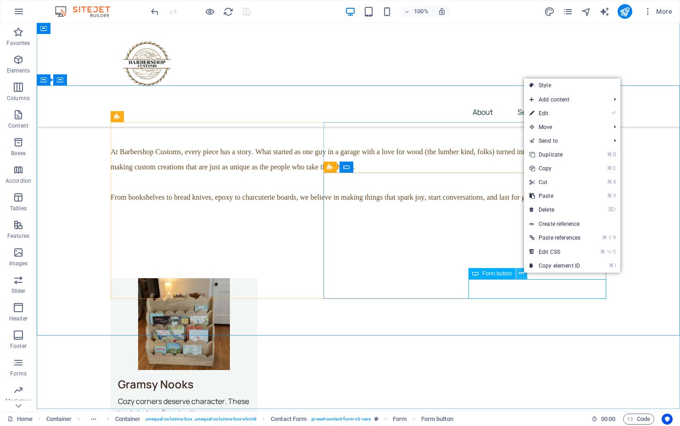
click at [418, 274] on icon at bounding box center [521, 274] width 5 height 10
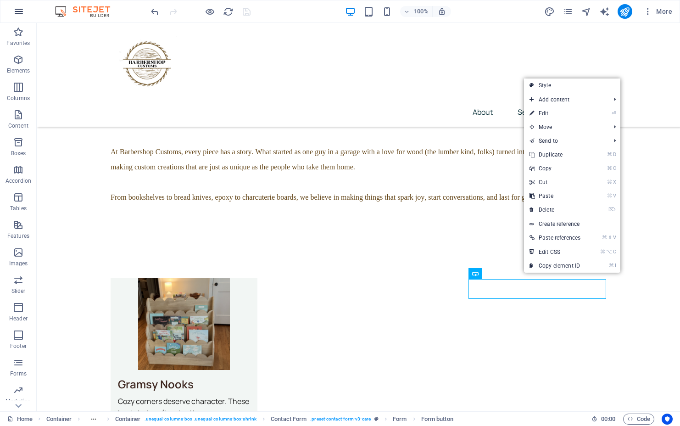
click at [23, 11] on icon "button" at bounding box center [18, 11] width 11 height 11
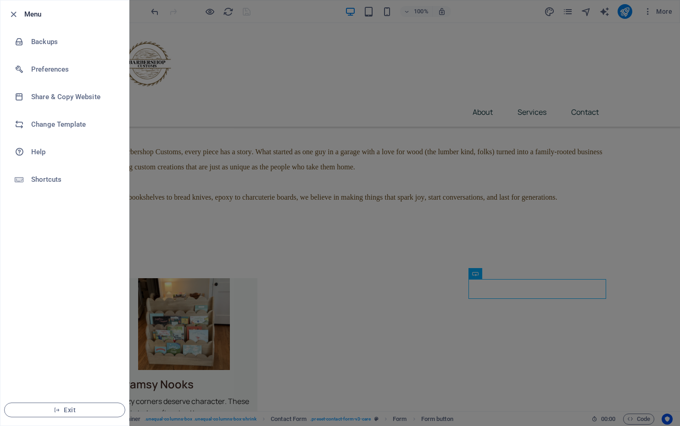
click at [418, 67] on div at bounding box center [340, 213] width 680 height 426
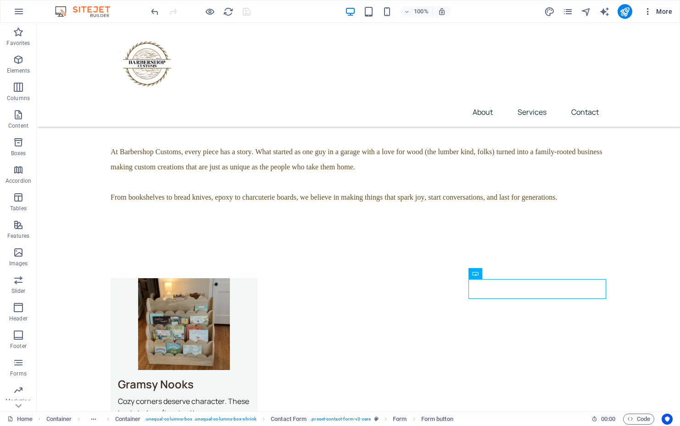
click at [418, 11] on span "More" at bounding box center [658, 11] width 29 height 9
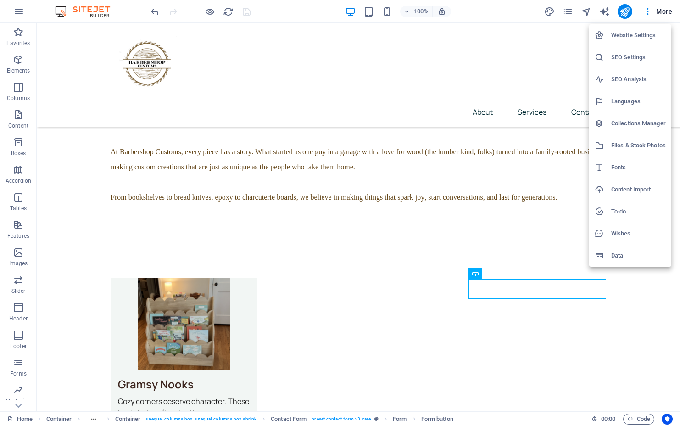
click at [418, 34] on h6 "Website Settings" at bounding box center [638, 35] width 55 height 11
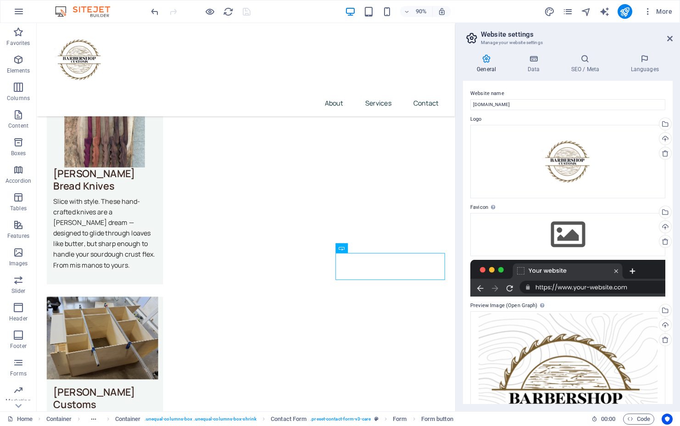
scroll to position [98, 0]
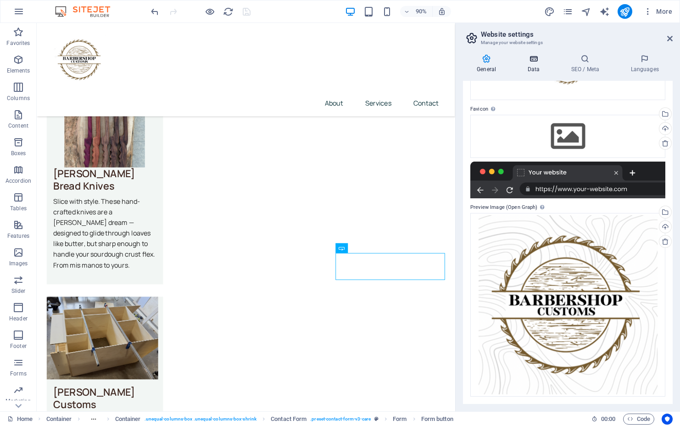
click at [418, 64] on h4 "Data" at bounding box center [536, 63] width 44 height 19
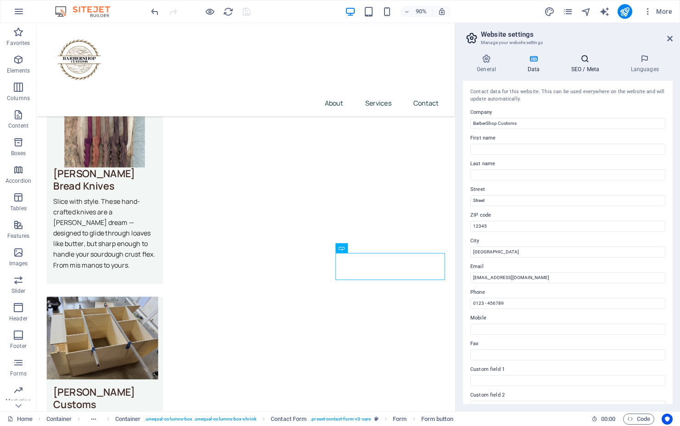
click at [418, 64] on h4 "SEO / Meta" at bounding box center [587, 63] width 60 height 19
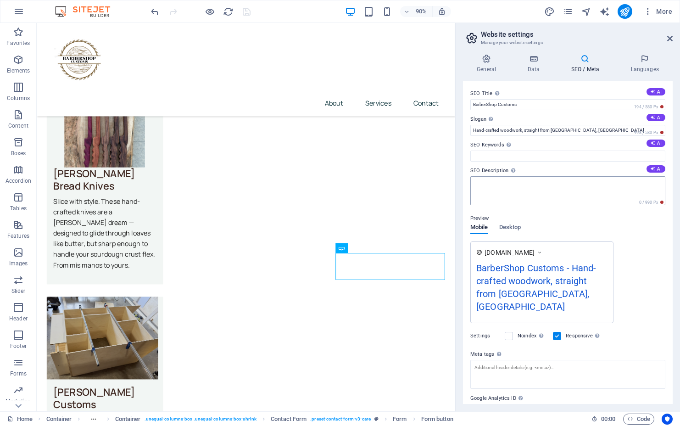
scroll to position [31, 0]
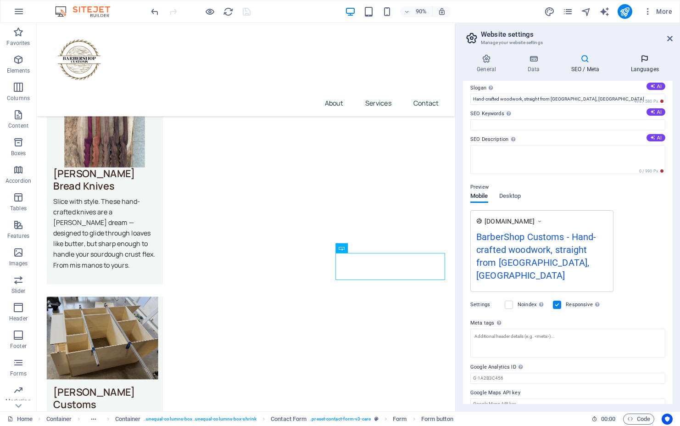
click at [418, 62] on icon at bounding box center [645, 58] width 56 height 9
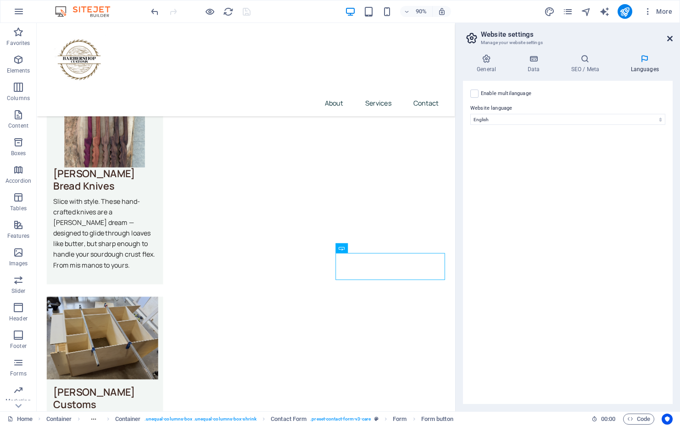
click at [418, 36] on icon at bounding box center [670, 38] width 6 height 7
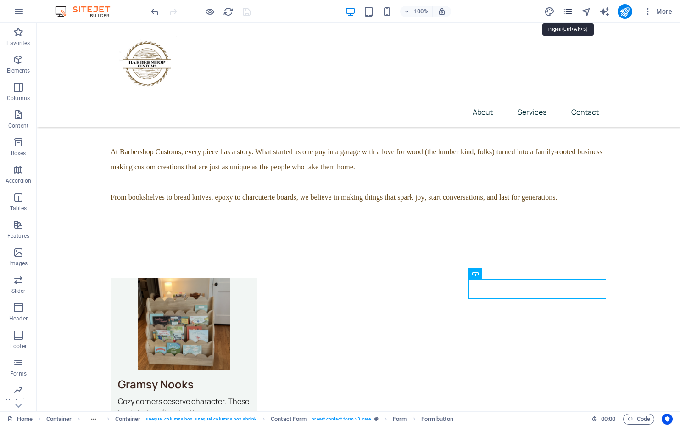
click at [418, 12] on icon "pages" at bounding box center [568, 11] width 11 height 11
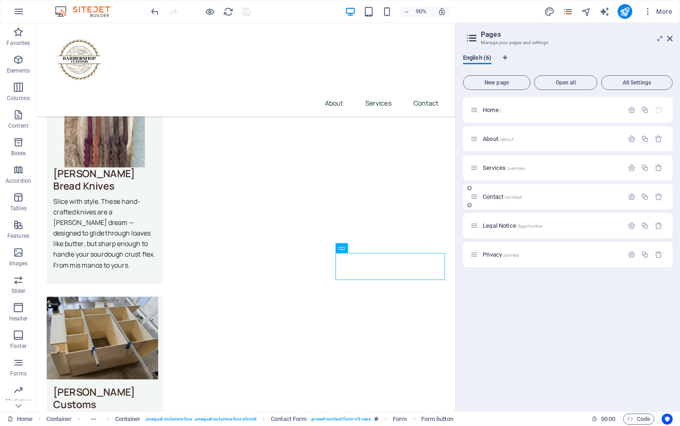
click at [418, 192] on div "Contact /contact" at bounding box center [546, 196] width 153 height 11
click at [418, 197] on icon at bounding box center [474, 197] width 8 height 8
click at [418, 197] on icon "button" at bounding box center [632, 197] width 8 height 8
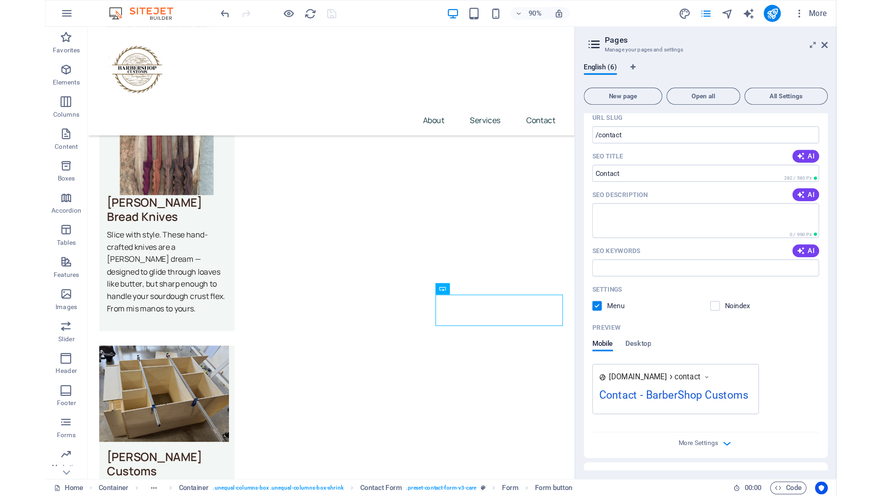
scroll to position [200, 0]
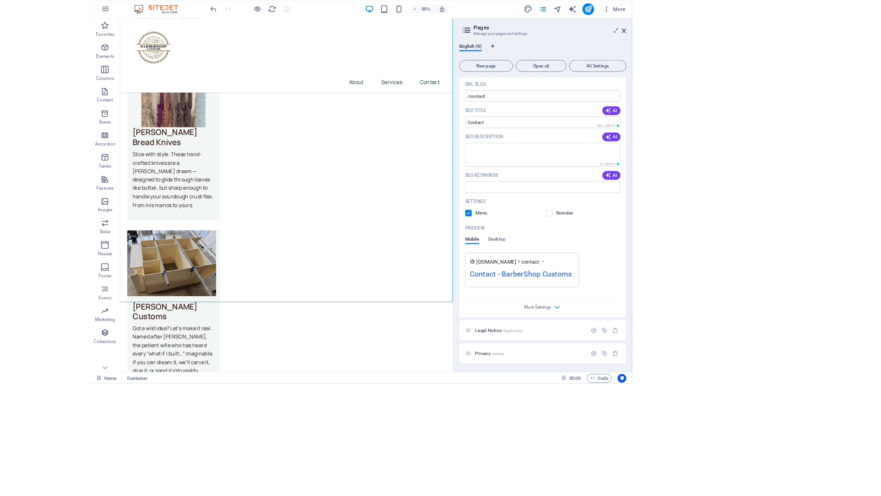
scroll to position [130, 0]
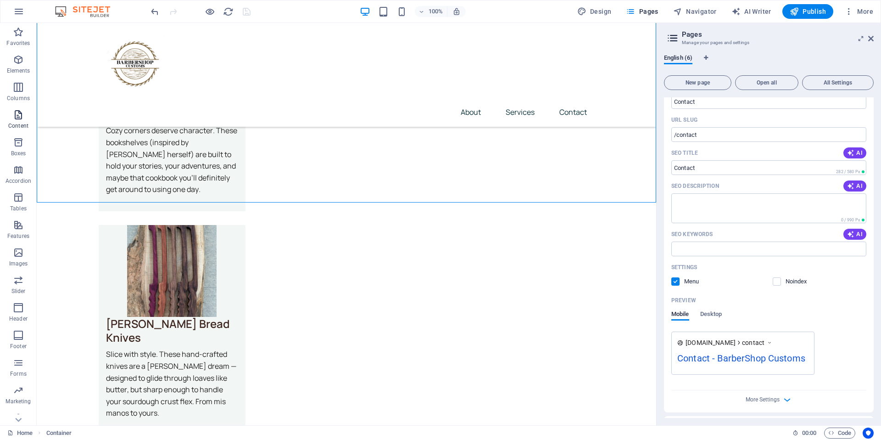
click at [16, 125] on p "Content" at bounding box center [18, 125] width 20 height 7
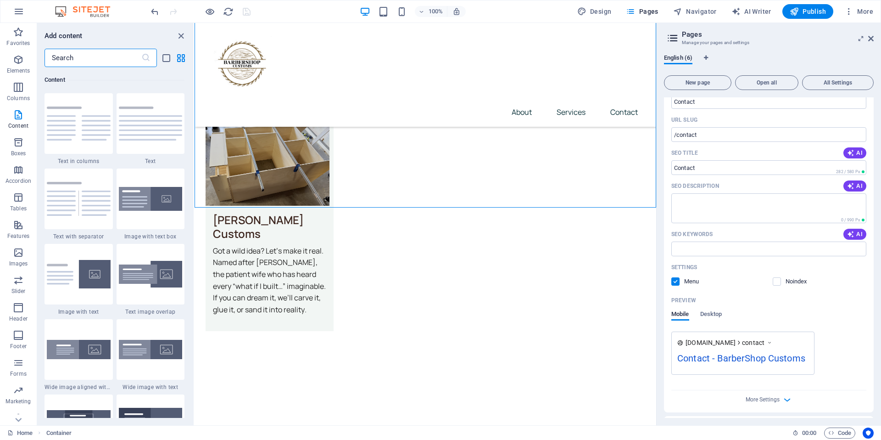
scroll to position [1601, 0]
